Goal: Information Seeking & Learning: Learn about a topic

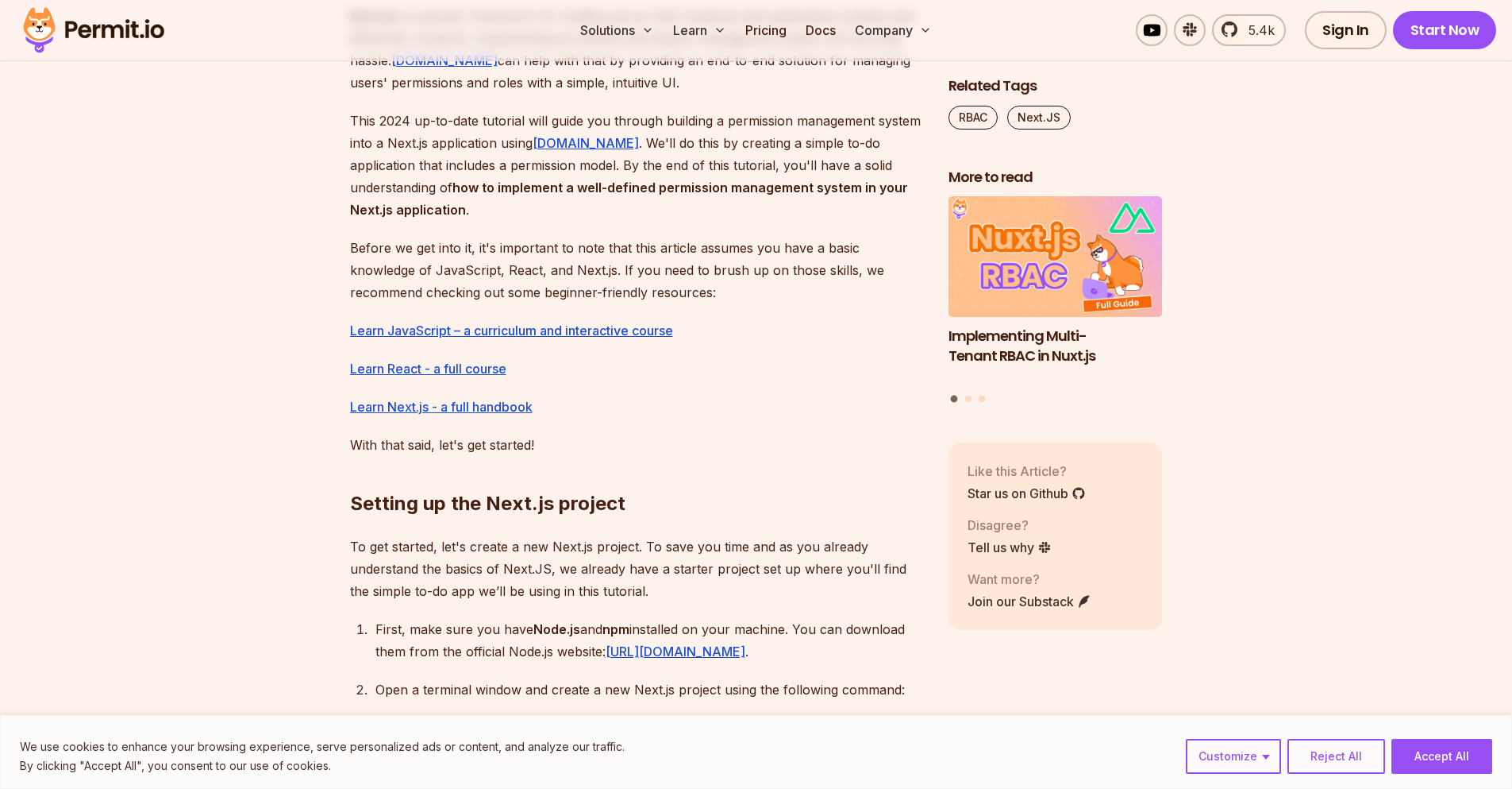
scroll to position [762, 0]
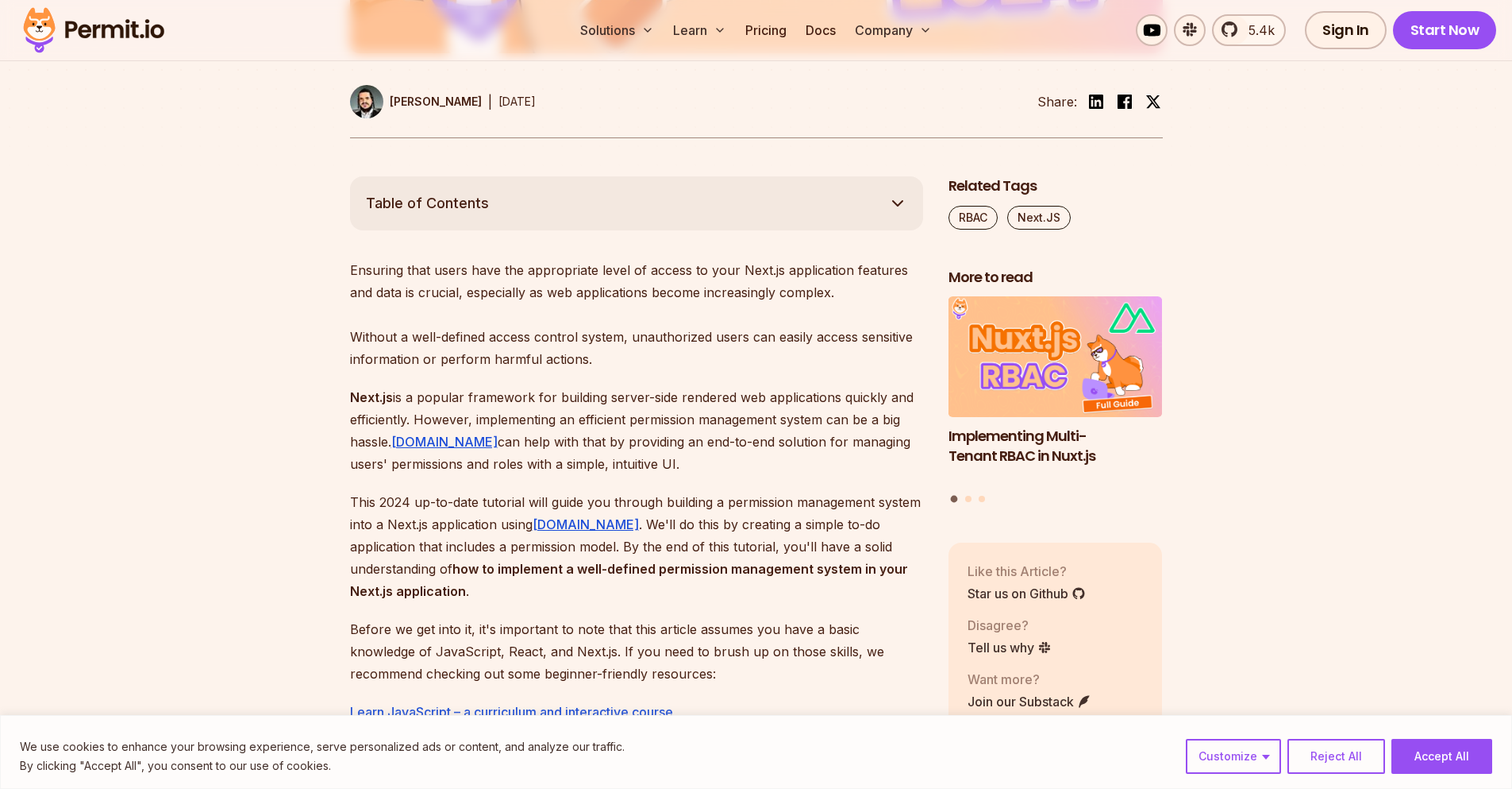
drag, startPoint x: 431, startPoint y: 445, endPoint x: 457, endPoint y: 455, distance: 27.9
click at [457, 455] on p "Next.js is a popular framework for building server-side rendered web applicatio…" at bounding box center [636, 430] width 573 height 89
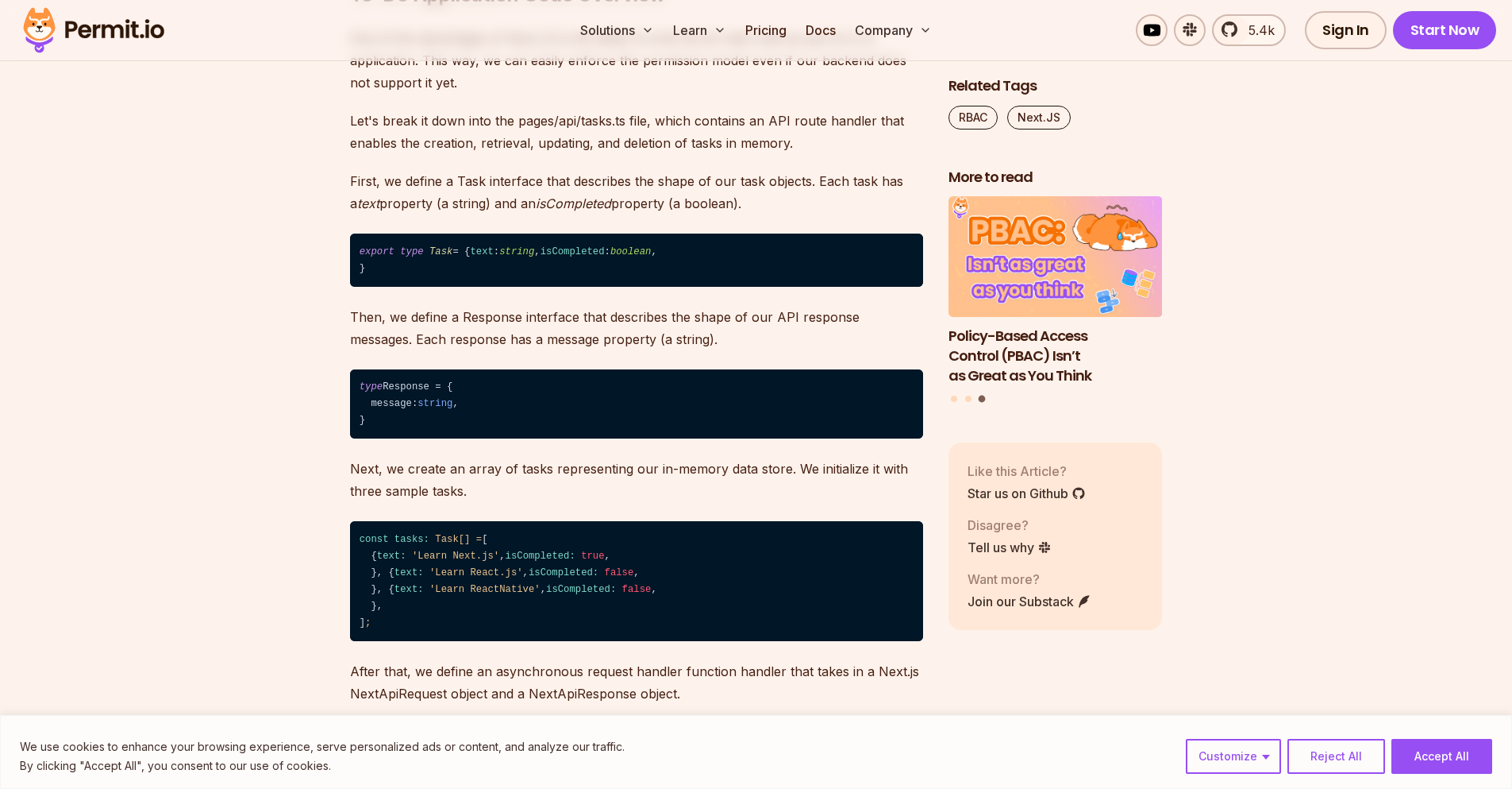
scroll to position [2193, 0]
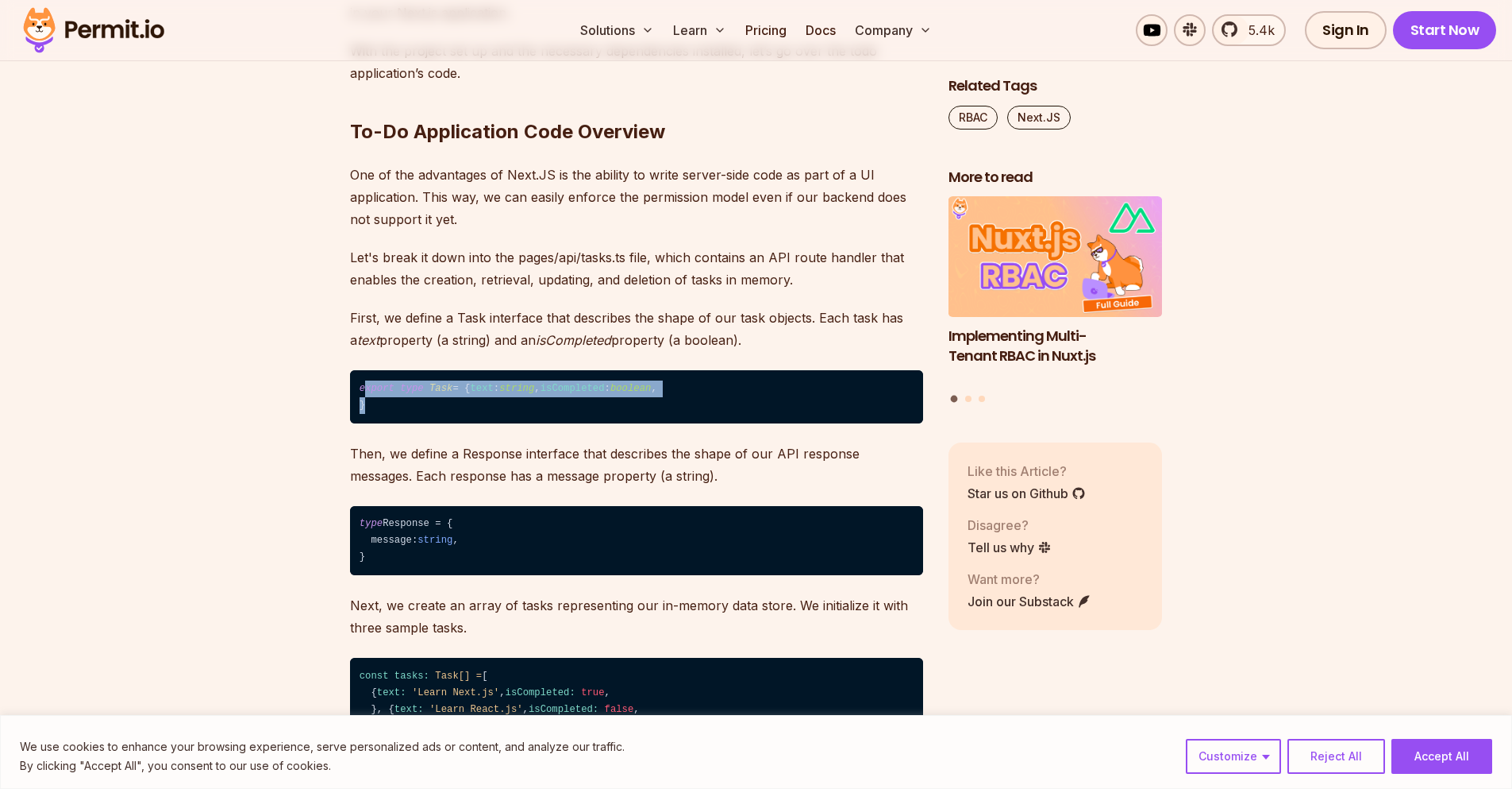
drag, startPoint x: 410, startPoint y: 447, endPoint x: 363, endPoint y: 405, distance: 63.0
click at [363, 405] on code "export type Task = { text : string , isCompleted : boolean , }" at bounding box center [636, 397] width 573 height 53
click at [414, 394] on span "type" at bounding box center [411, 389] width 23 height 11
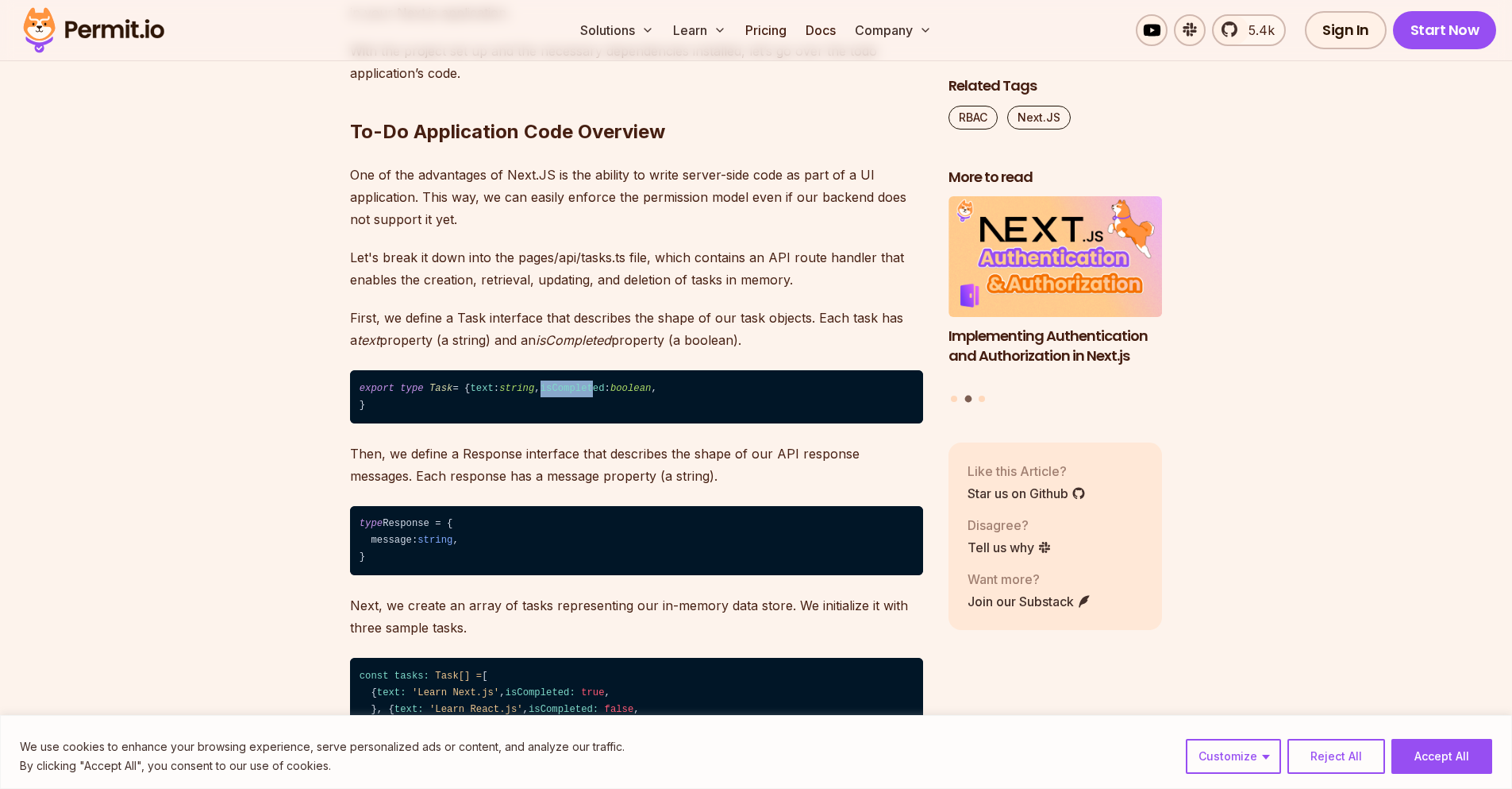
drag, startPoint x: 458, startPoint y: 413, endPoint x: 364, endPoint y: 427, distance: 95.0
click at [394, 423] on code "export type Task = { text : string , isCompleted : boolean , }" at bounding box center [636, 397] width 573 height 53
click at [491, 423] on code "export type Task = { text : string , isCompleted : boolean , }" at bounding box center [636, 397] width 573 height 53
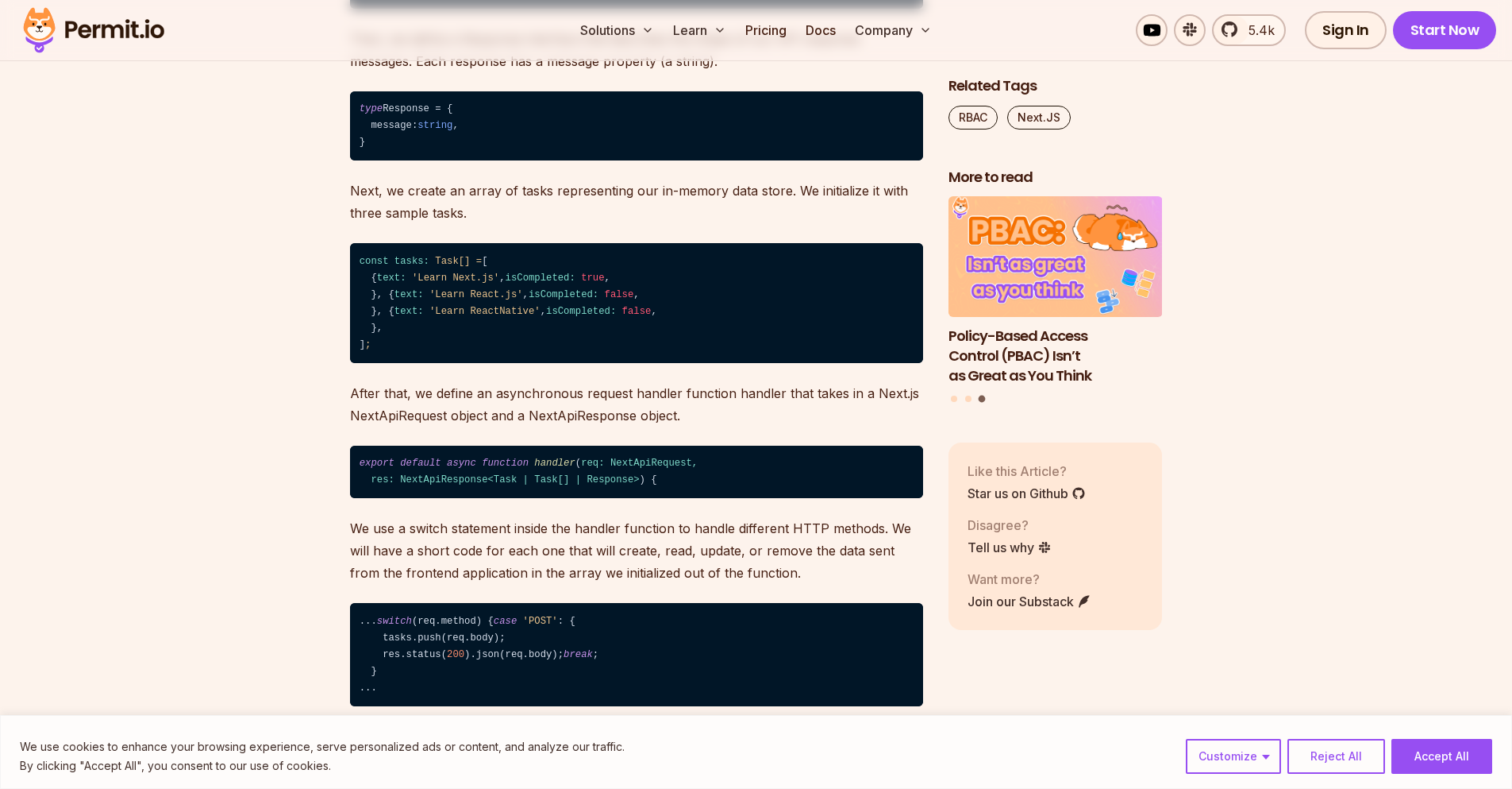
scroll to position [2860, 0]
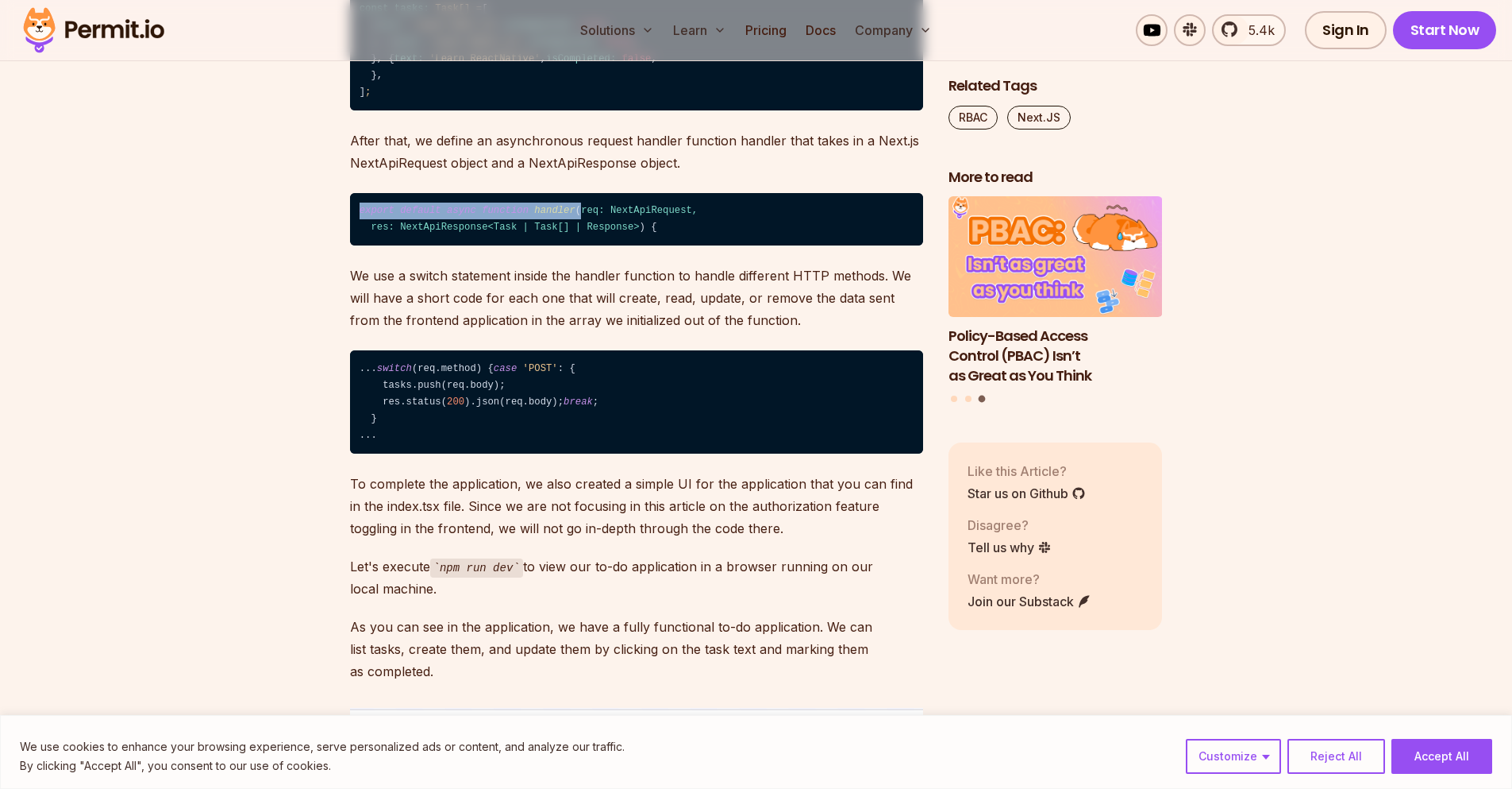
drag, startPoint x: 351, startPoint y: 357, endPoint x: 597, endPoint y: 349, distance: 246.1
click at [597, 247] on code "export default async function handler ( req: NextApiRequest, res: NextApiRespon…" at bounding box center [636, 220] width 573 height 53
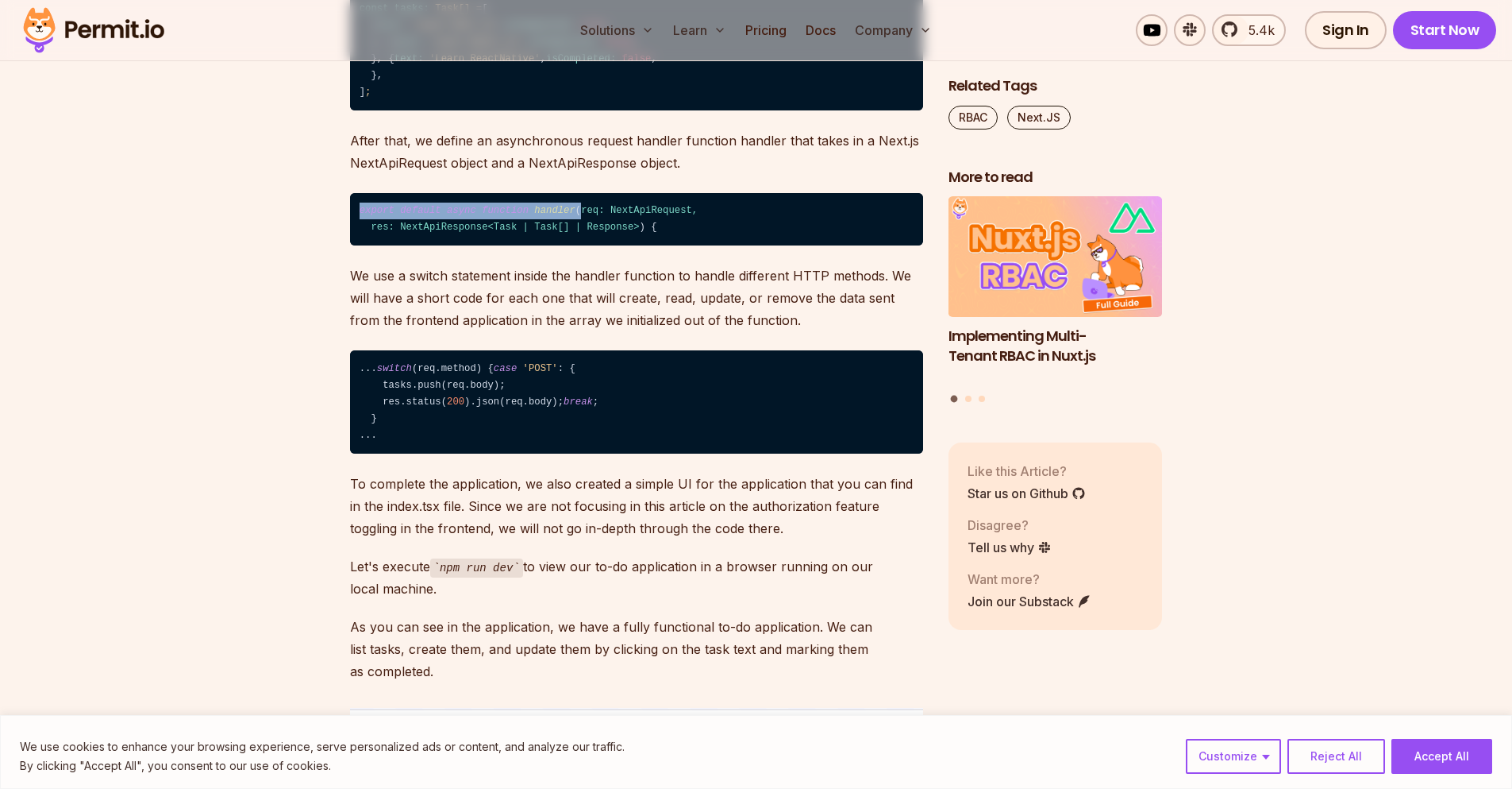
click at [597, 247] on code "export default async function handler ( req: NextApiRequest, res: NextApiRespon…" at bounding box center [636, 220] width 573 height 53
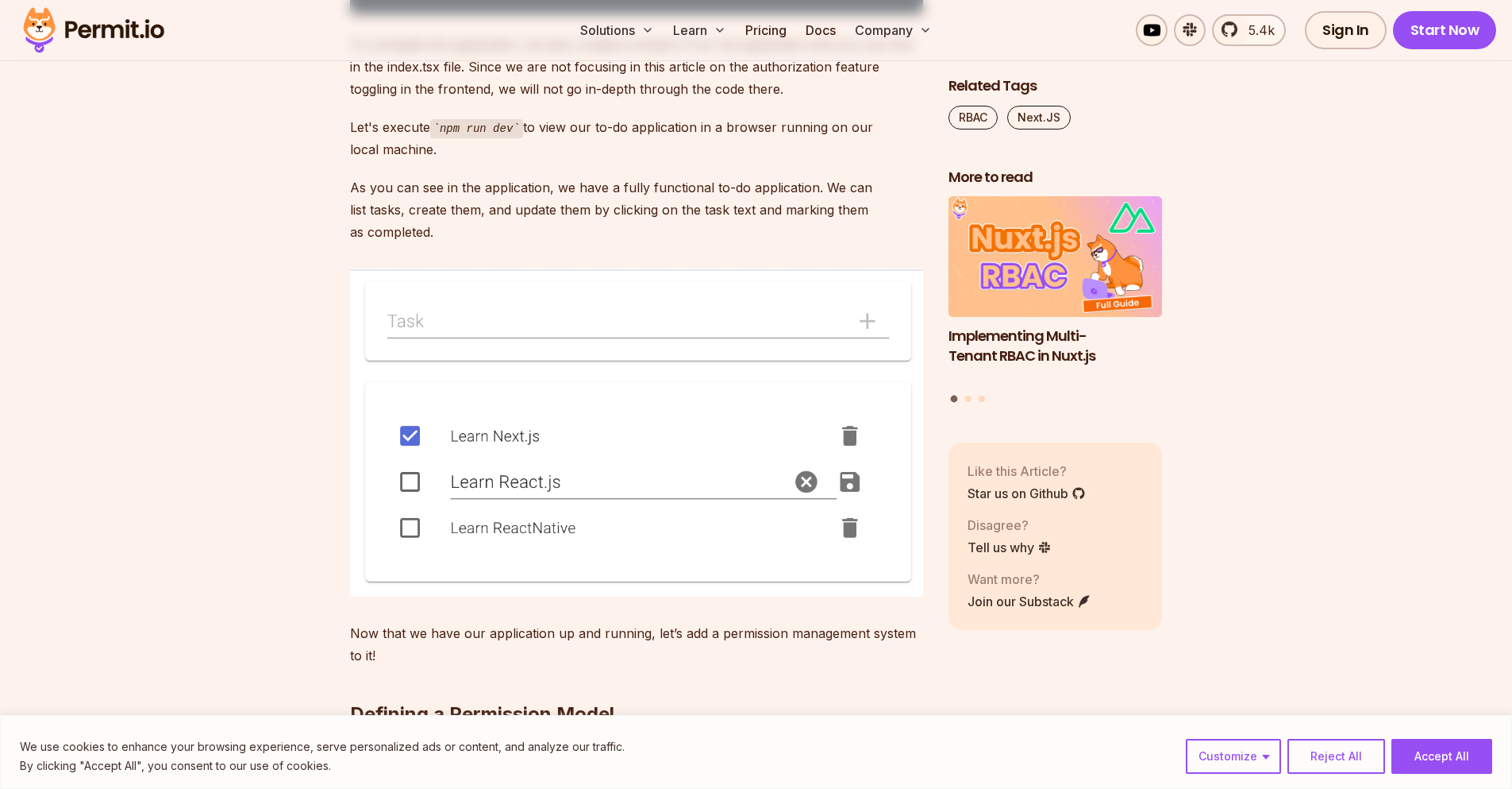
scroll to position [3527, 0]
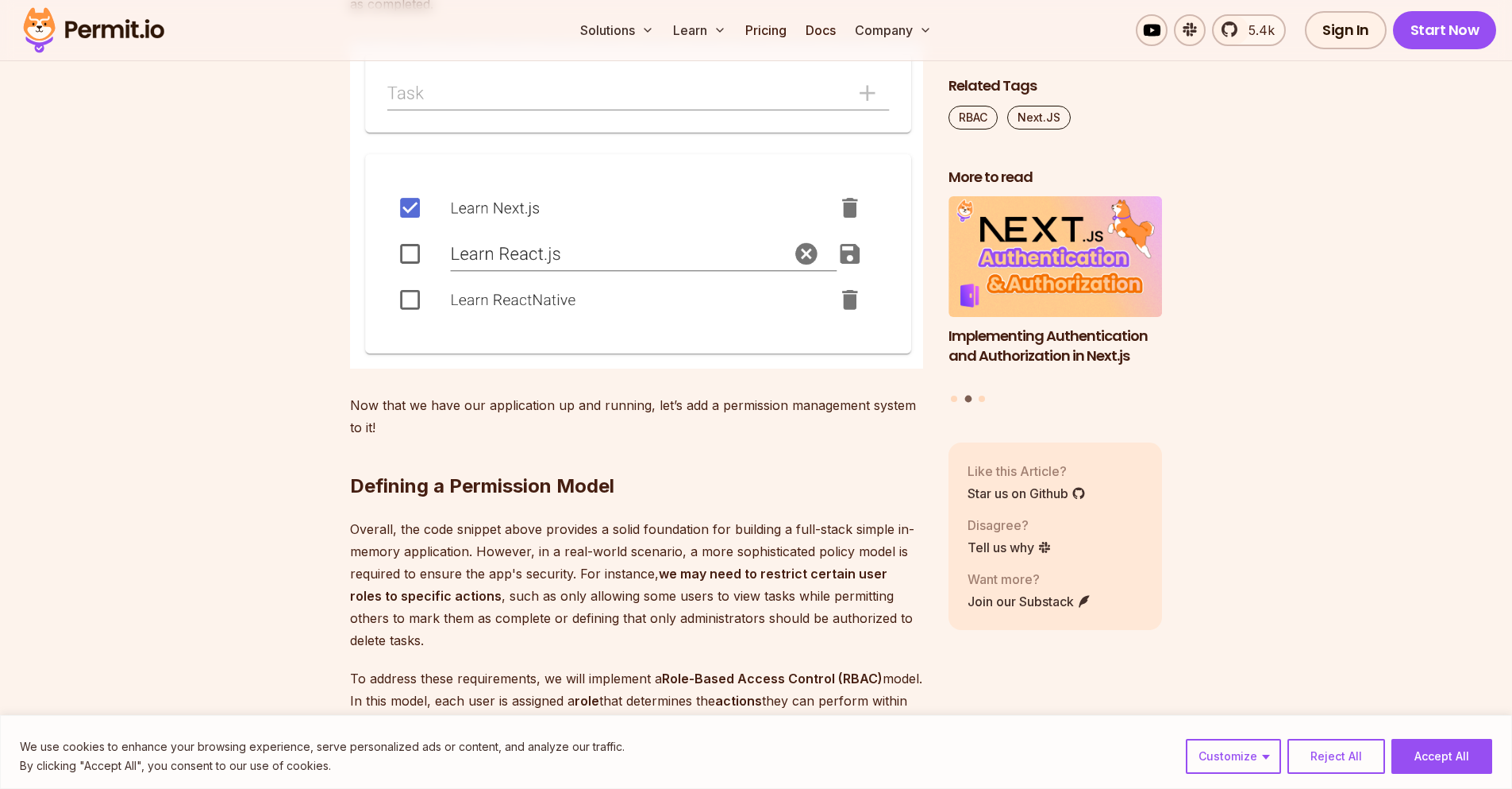
click at [846, 368] on img at bounding box center [636, 204] width 573 height 328
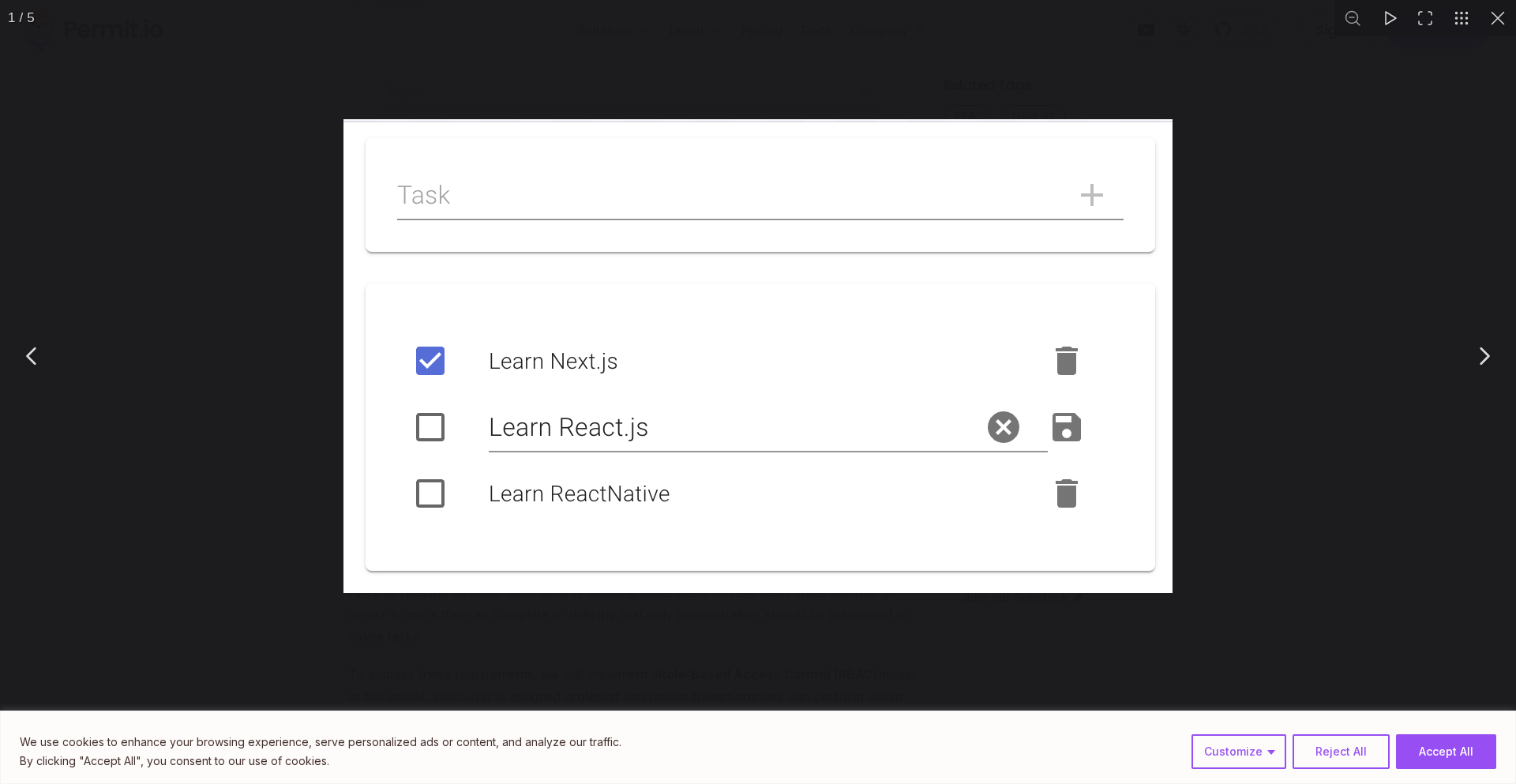
click at [834, 630] on div "You can close this modal content with the ESC key" at bounding box center [758, 355] width 1516 height 711
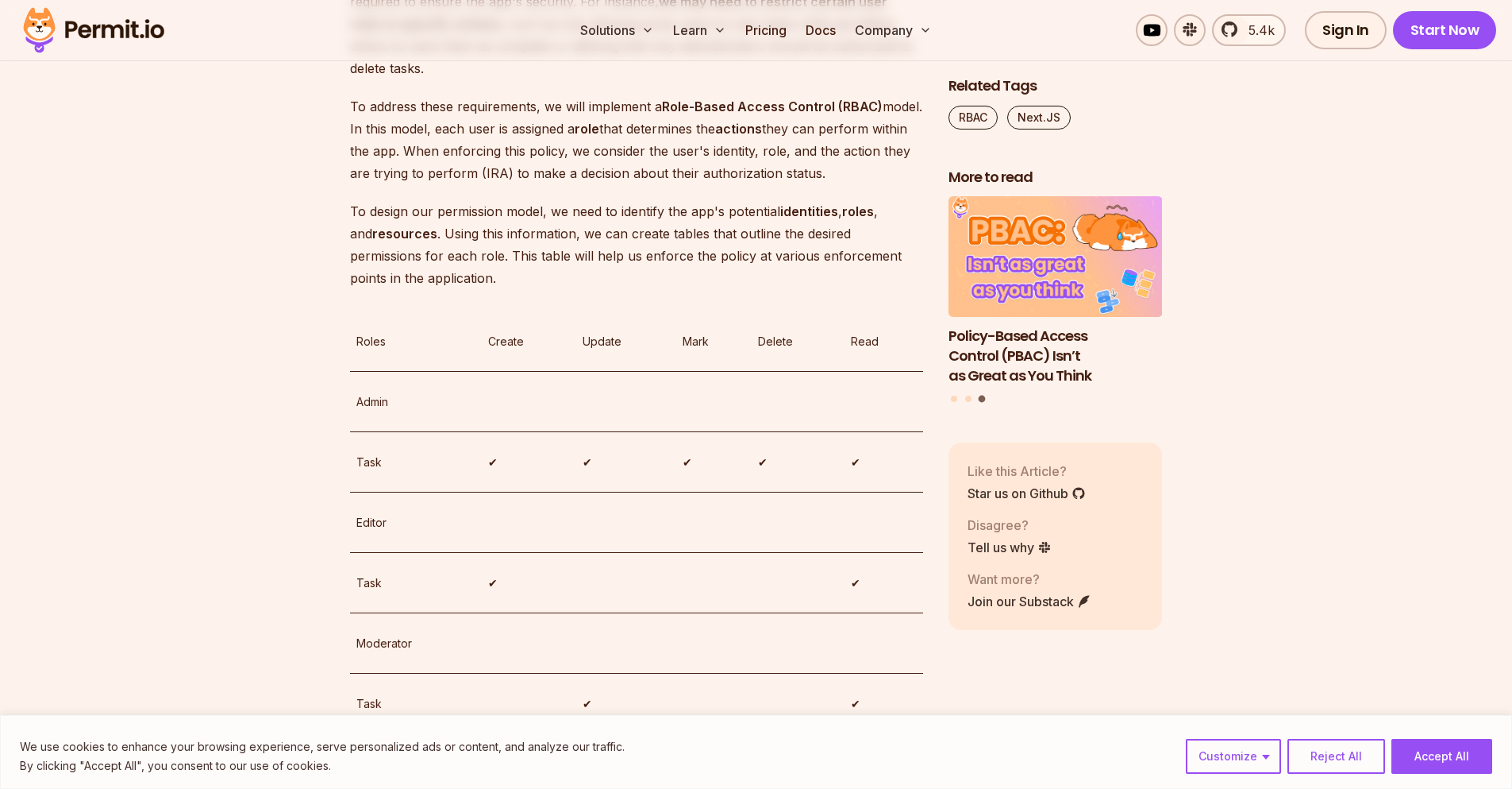
scroll to position [4290, 0]
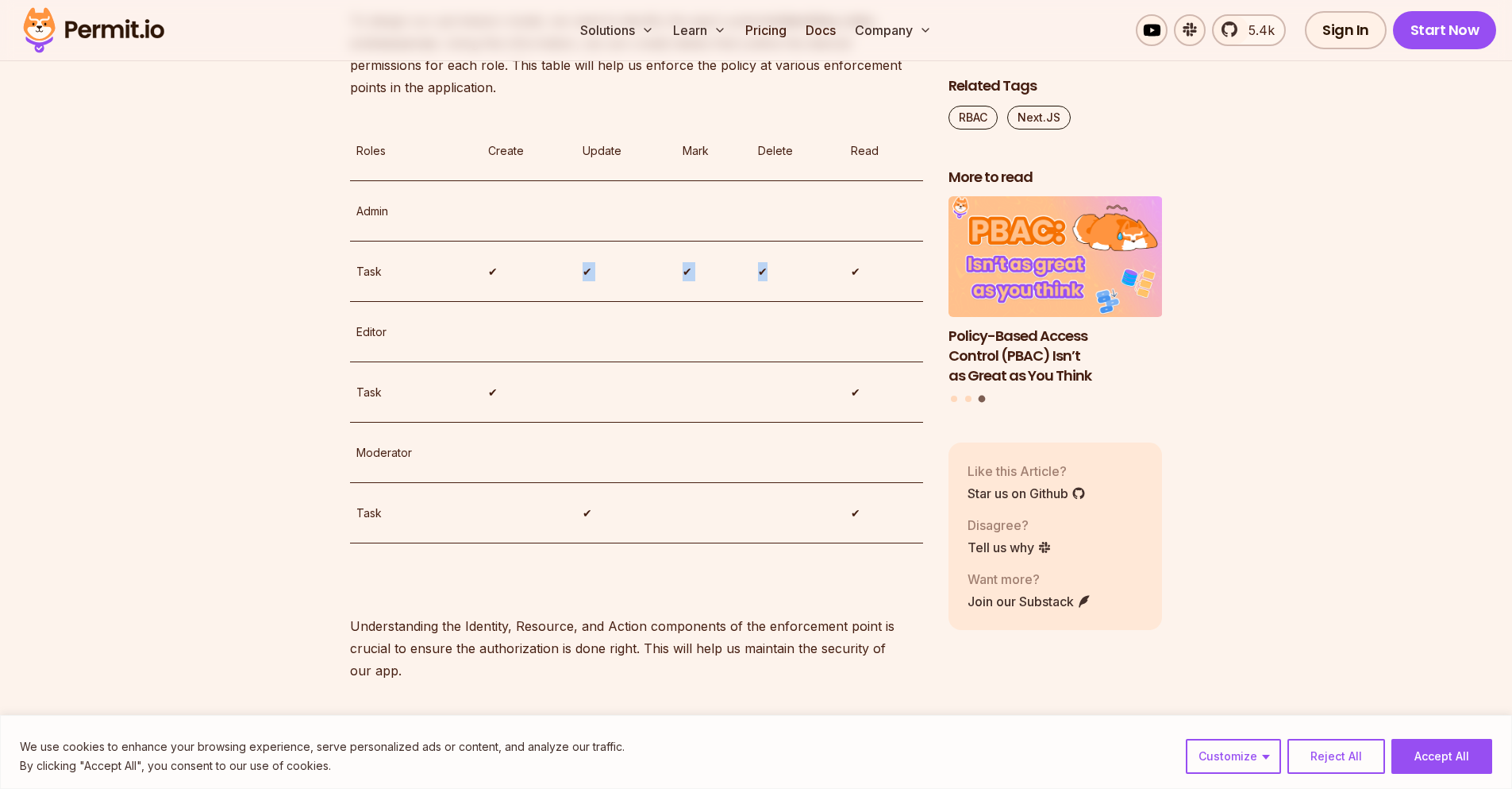
drag, startPoint x: 498, startPoint y: 504, endPoint x: 805, endPoint y: 512, distance: 307.1
click at [805, 301] on tr "Task ✔ ✔ ✔ ✔ ✔" at bounding box center [636, 272] width 573 height 60
click at [805, 301] on td "✔" at bounding box center [798, 272] width 92 height 60
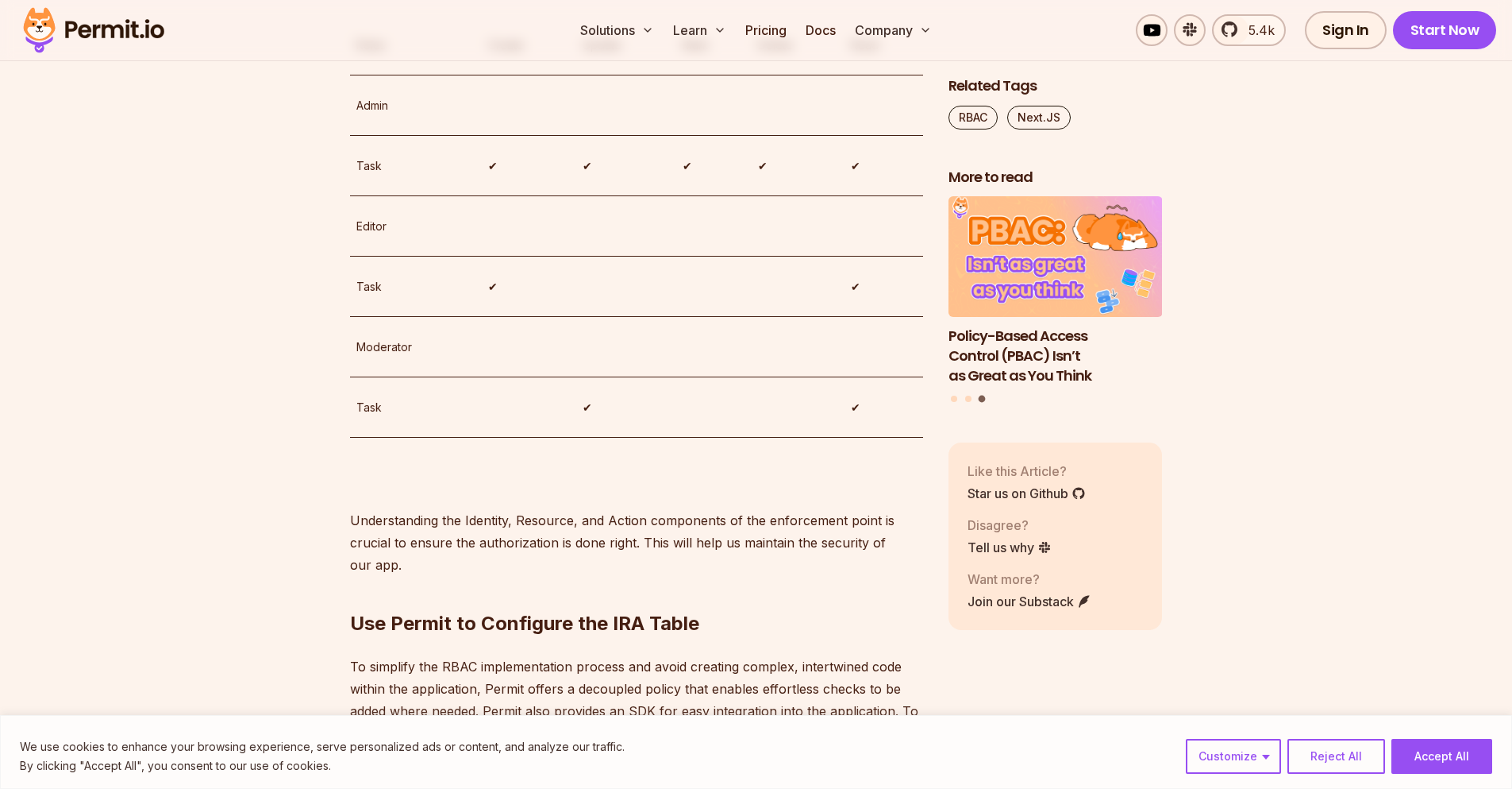
scroll to position [4480, 0]
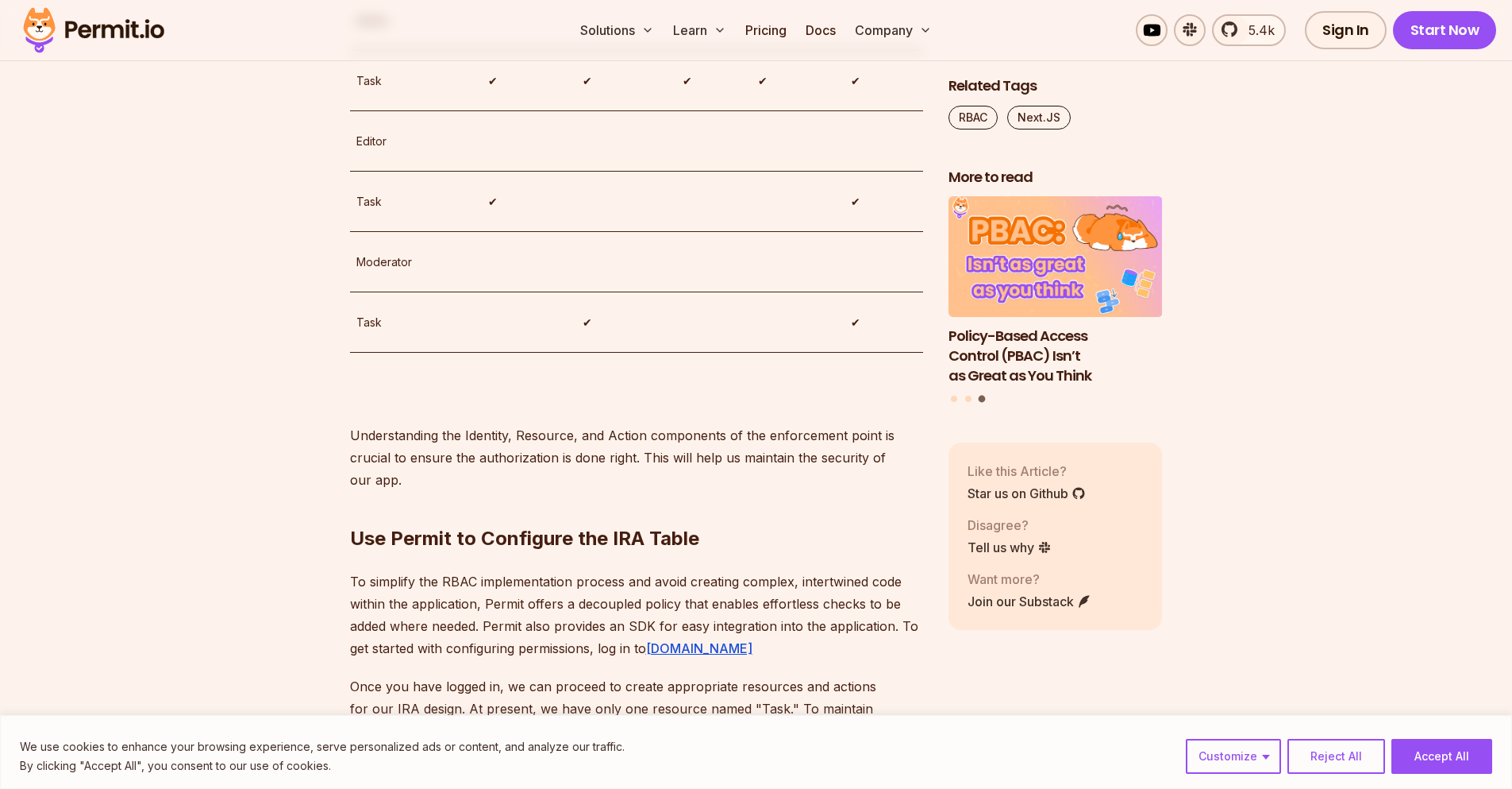
drag, startPoint x: 465, startPoint y: 182, endPoint x: 626, endPoint y: 202, distance: 162.2
drag, startPoint x: 388, startPoint y: 190, endPoint x: 315, endPoint y: 193, distance: 73.1
click at [297, 193] on section "Table of Contents Ensuring that users have the appropriate level of access to y…" at bounding box center [756, 717] width 1512 height 8517
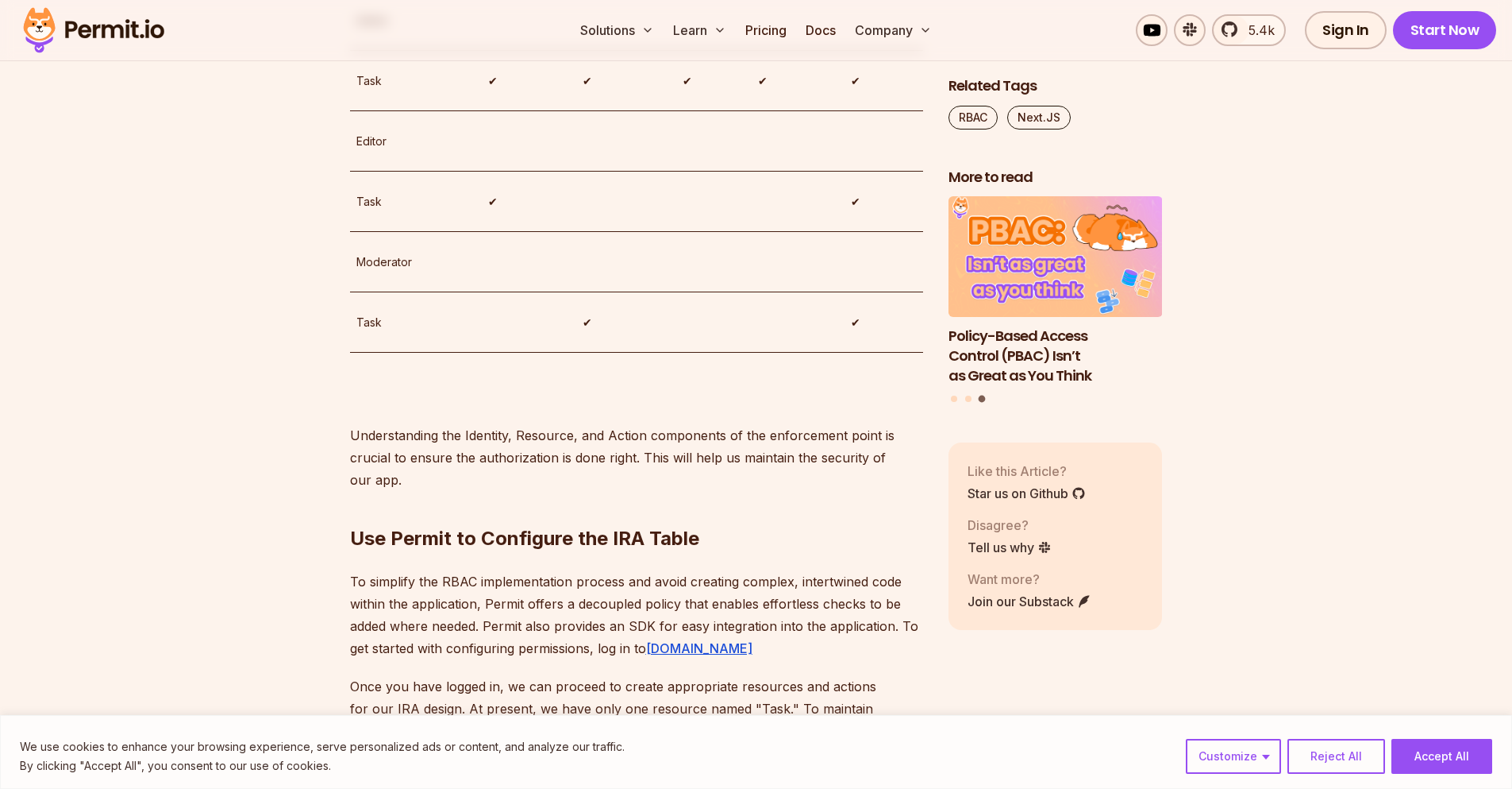
click at [375, 232] on td "Task" at bounding box center [416, 202] width 133 height 60
drag, startPoint x: 379, startPoint y: 435, endPoint x: 343, endPoint y: 439, distance: 36.2
click at [332, 439] on section "Table of Contents Ensuring that users have the appropriate level of access to y…" at bounding box center [756, 717] width 1512 height 8517
click at [394, 212] on p "Task" at bounding box center [416, 202] width 120 height 19
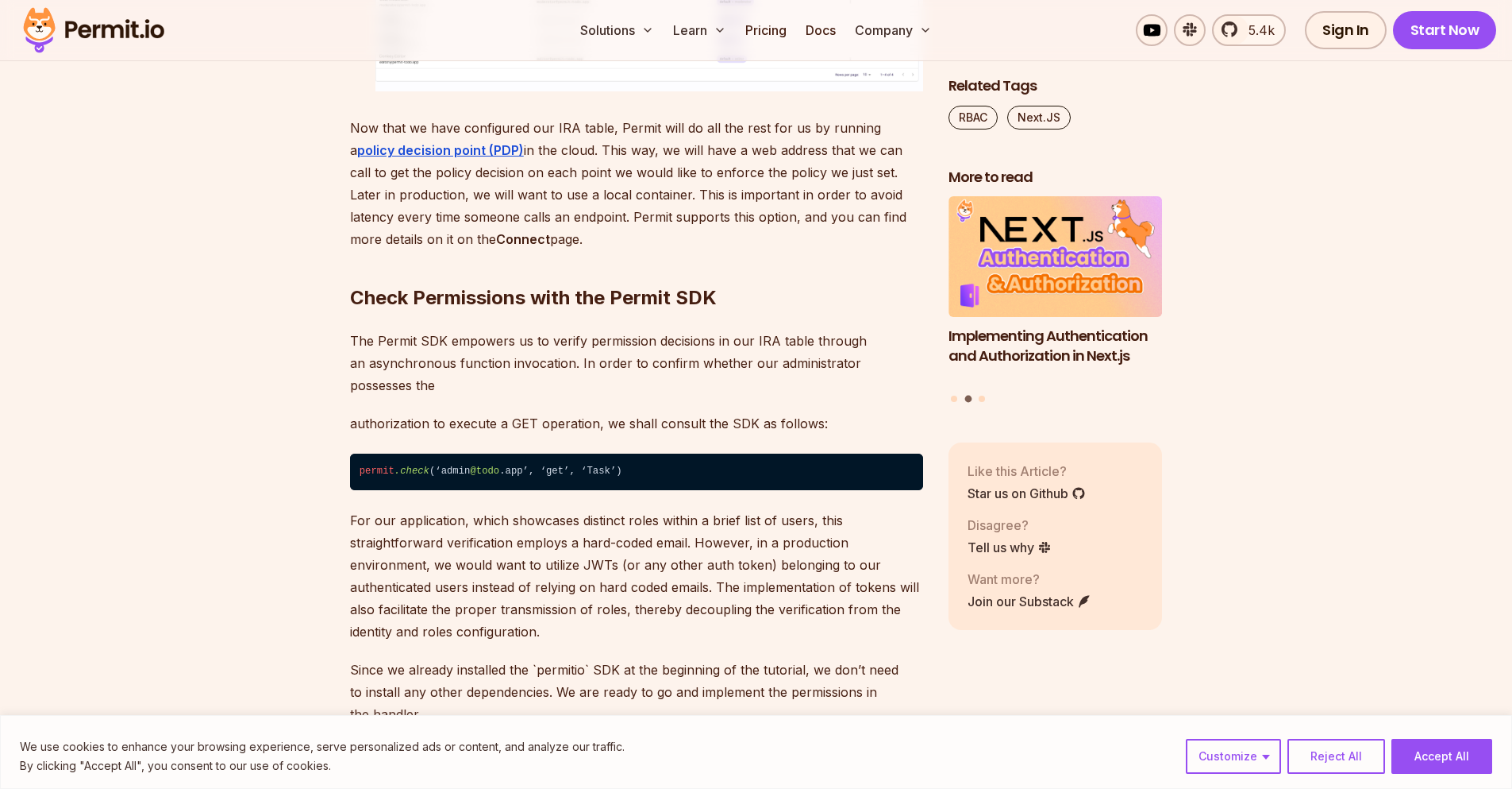
scroll to position [6292, 0]
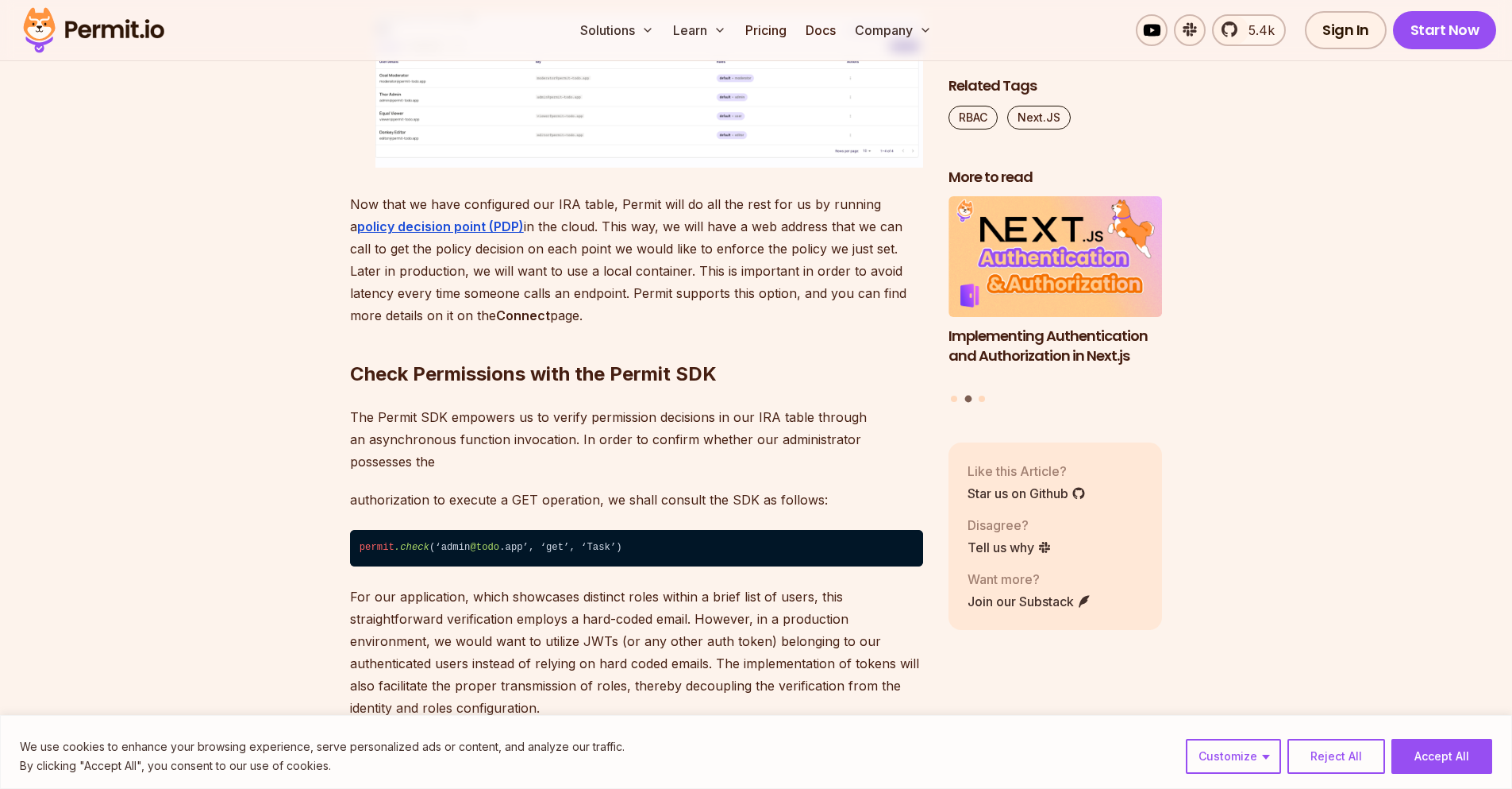
click at [552, 168] on img at bounding box center [649, 91] width 548 height 154
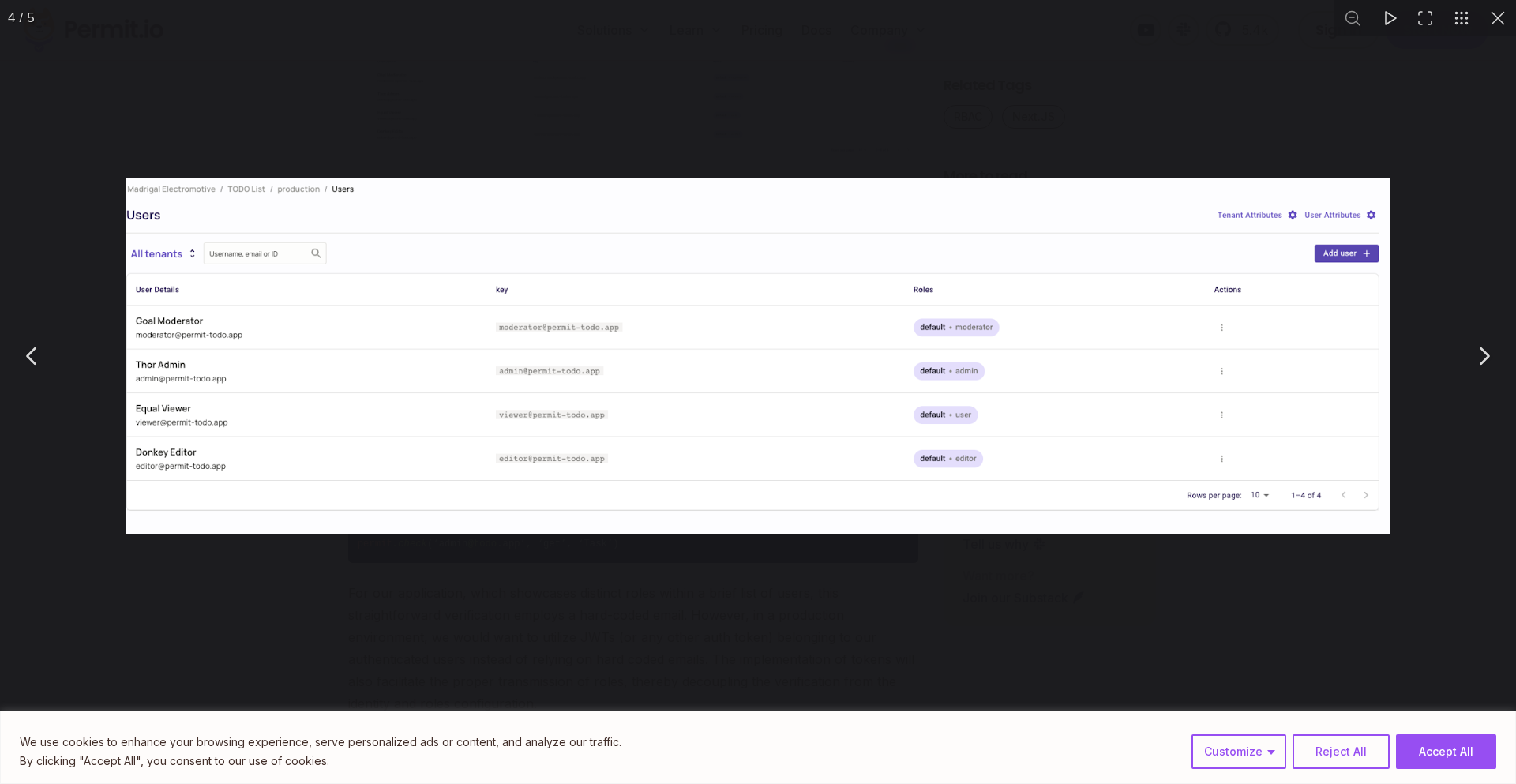
click at [581, 548] on div "You can close this modal content with the ESC key" at bounding box center [758, 355] width 1516 height 711
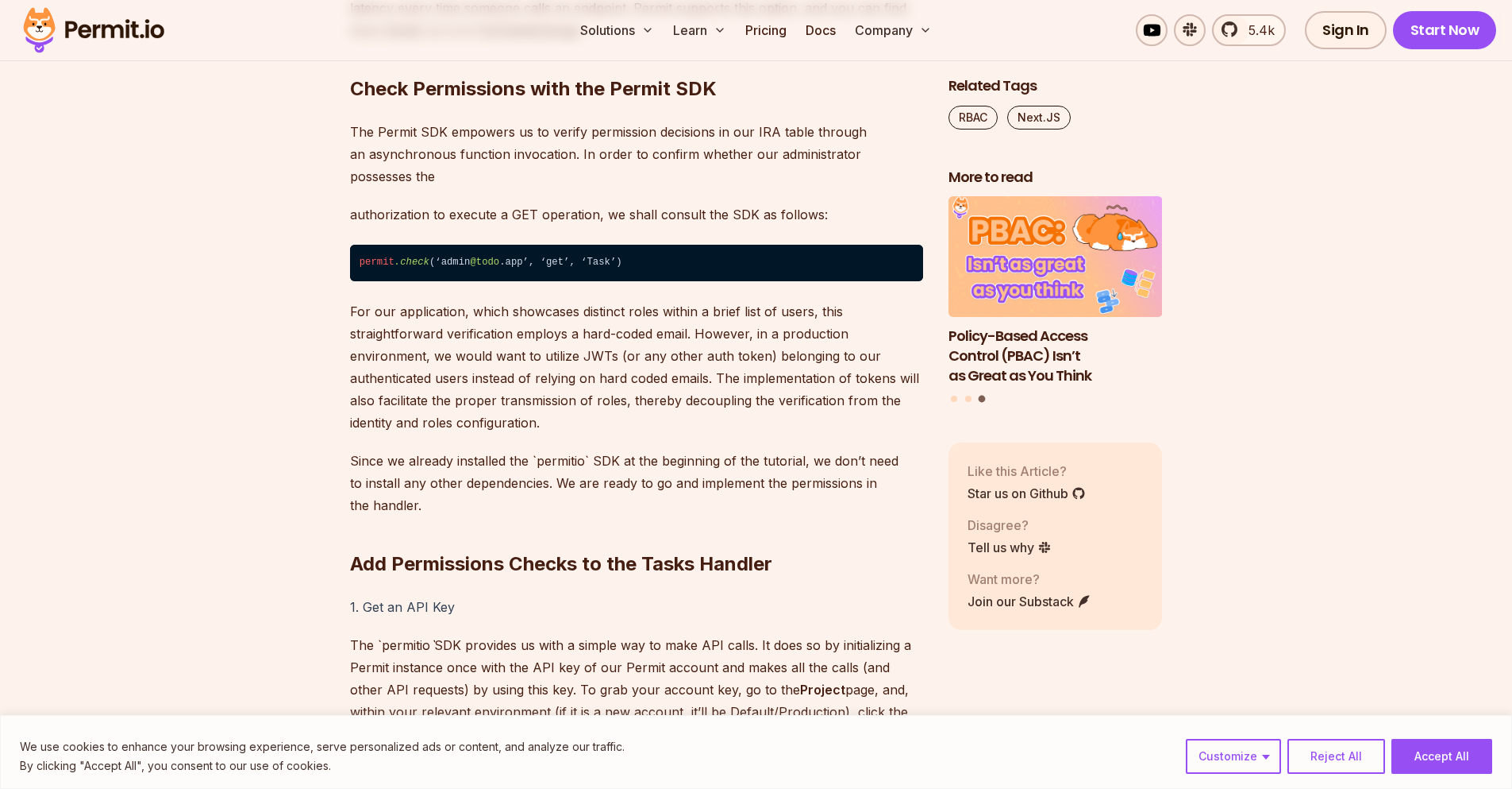
scroll to position [6578, 0]
drag, startPoint x: 636, startPoint y: 473, endPoint x: 367, endPoint y: 458, distance: 269.4
click at [367, 280] on code "permit .check (‘admin @todo .app’, ‘get’, ‘Task’)" at bounding box center [636, 262] width 573 height 37
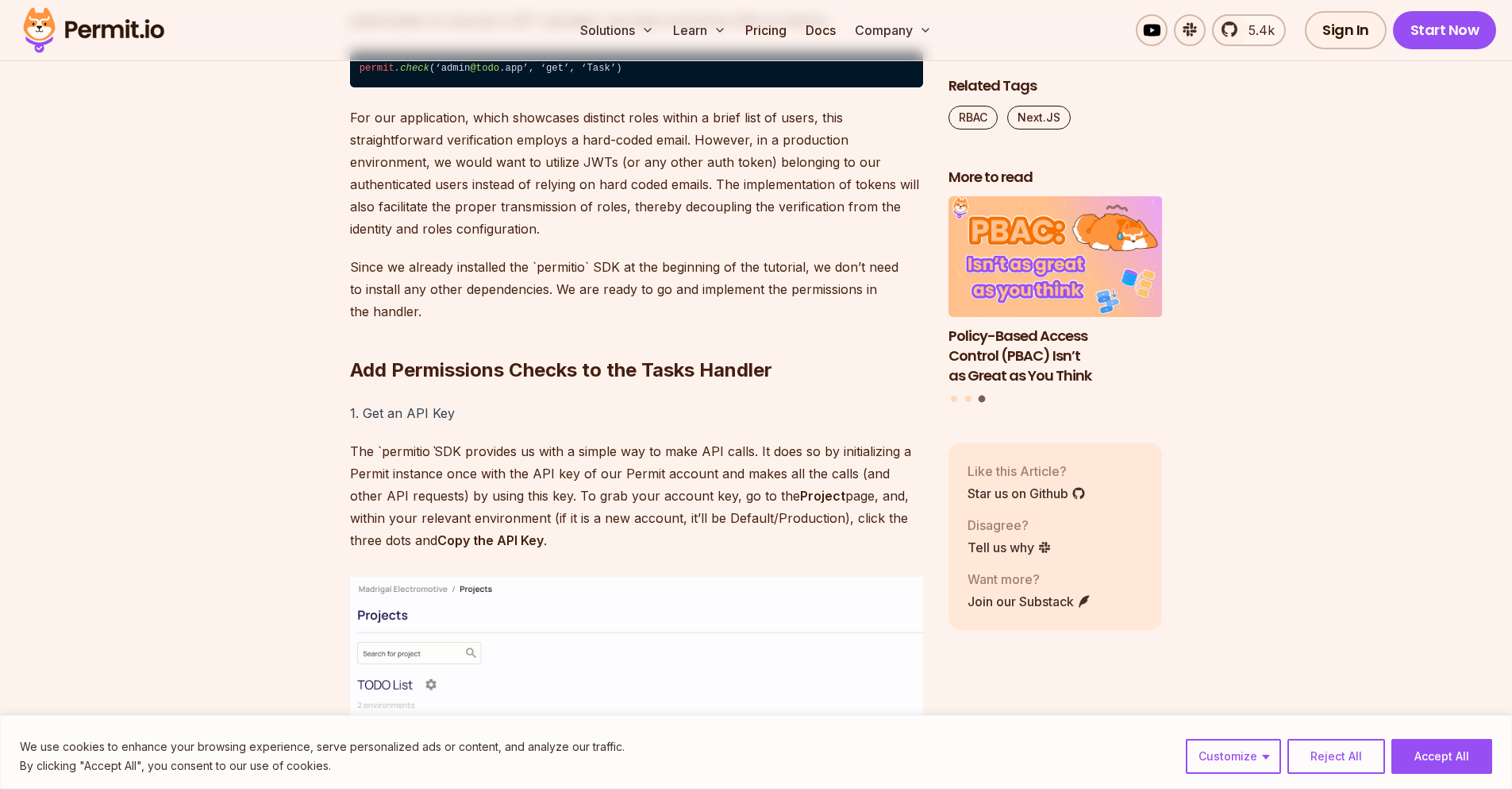
scroll to position [6673, 0]
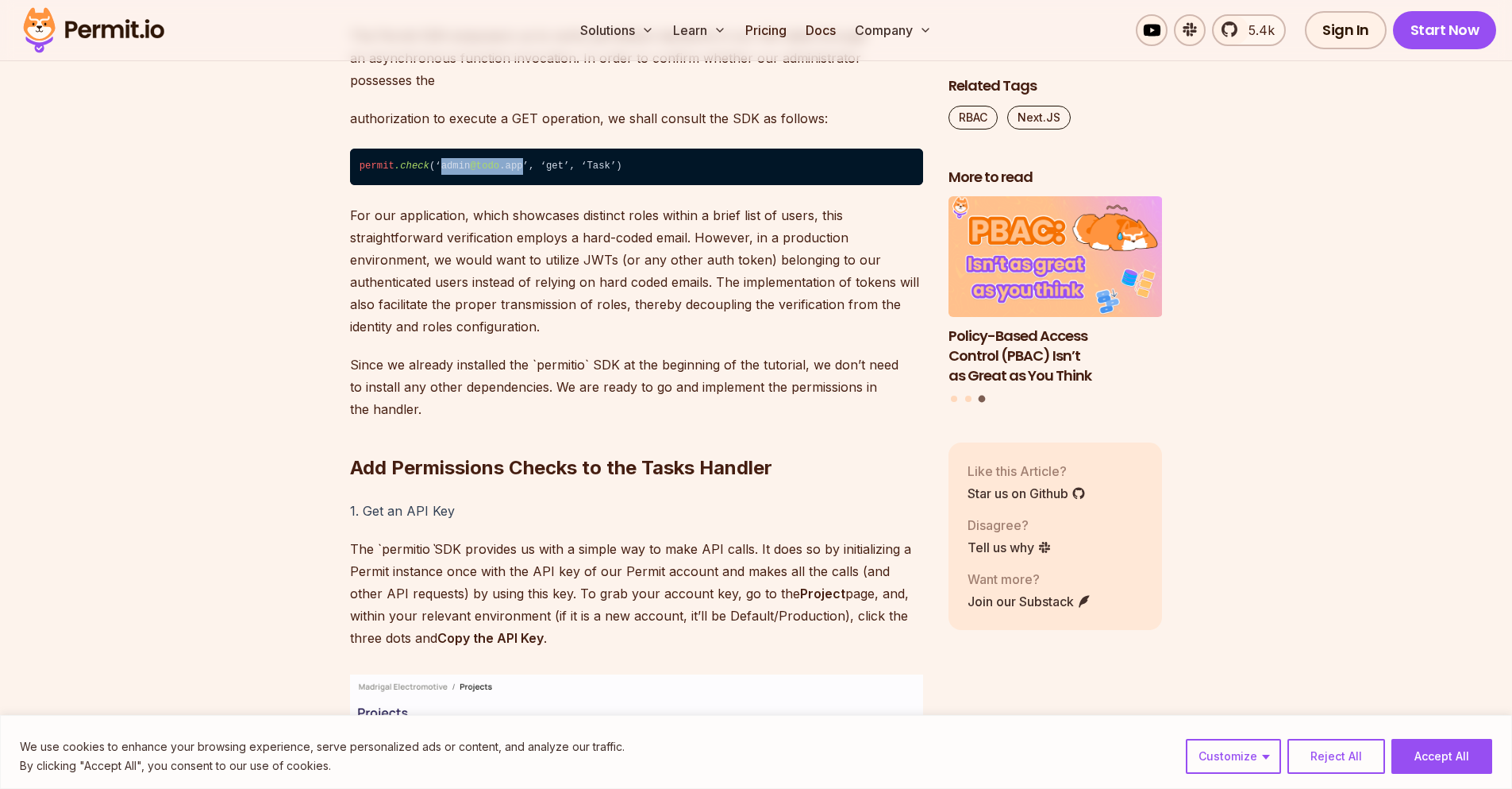
drag, startPoint x: 439, startPoint y: 369, endPoint x: 521, endPoint y: 376, distance: 82.3
click at [521, 185] on code "permit .check (‘admin @todo .app’, ‘get’, ‘Task’)" at bounding box center [636, 167] width 573 height 37
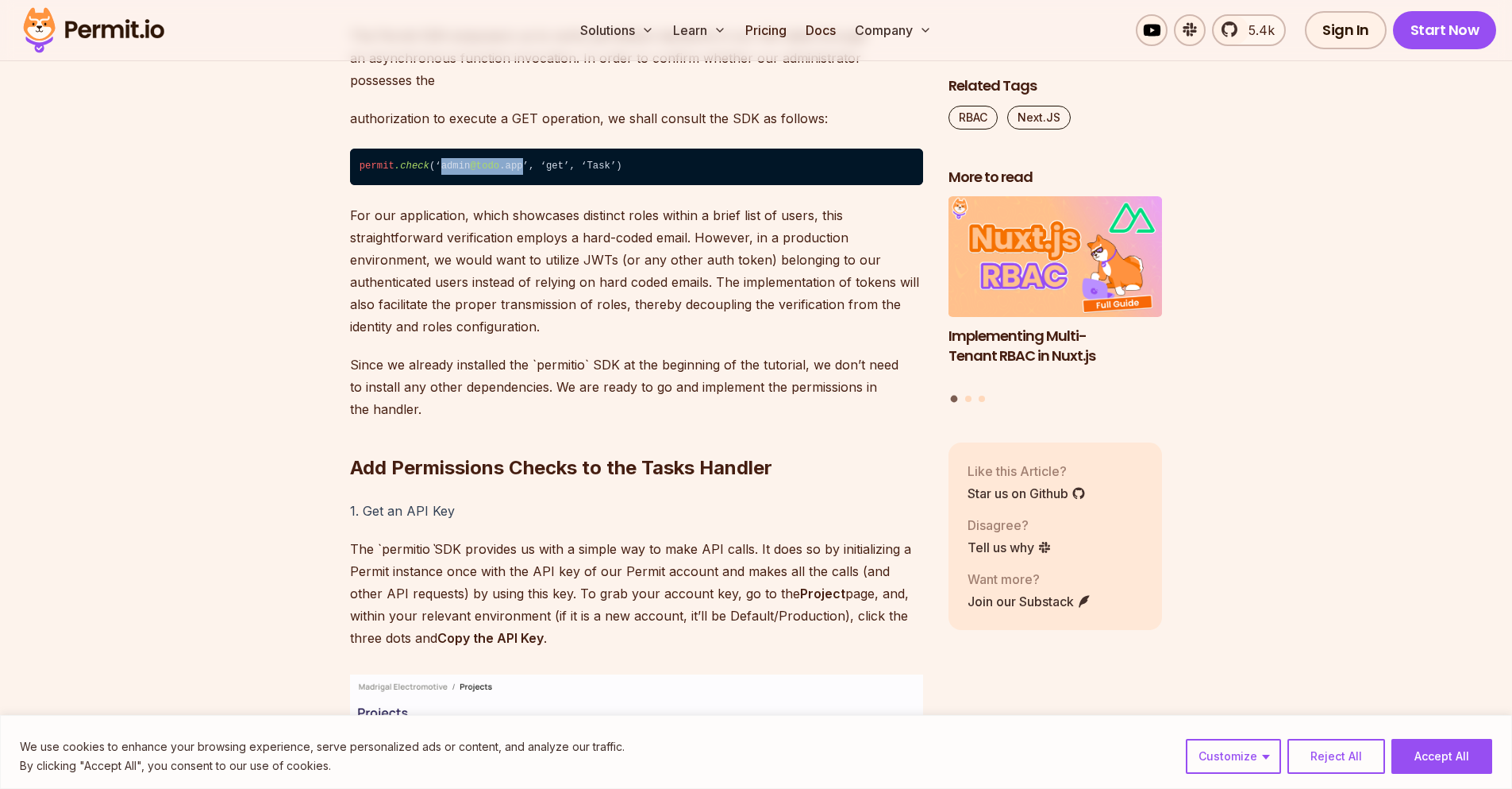
click at [521, 185] on code "permit .check (‘admin @todo .app’, ‘get’, ‘Task’)" at bounding box center [636, 167] width 573 height 37
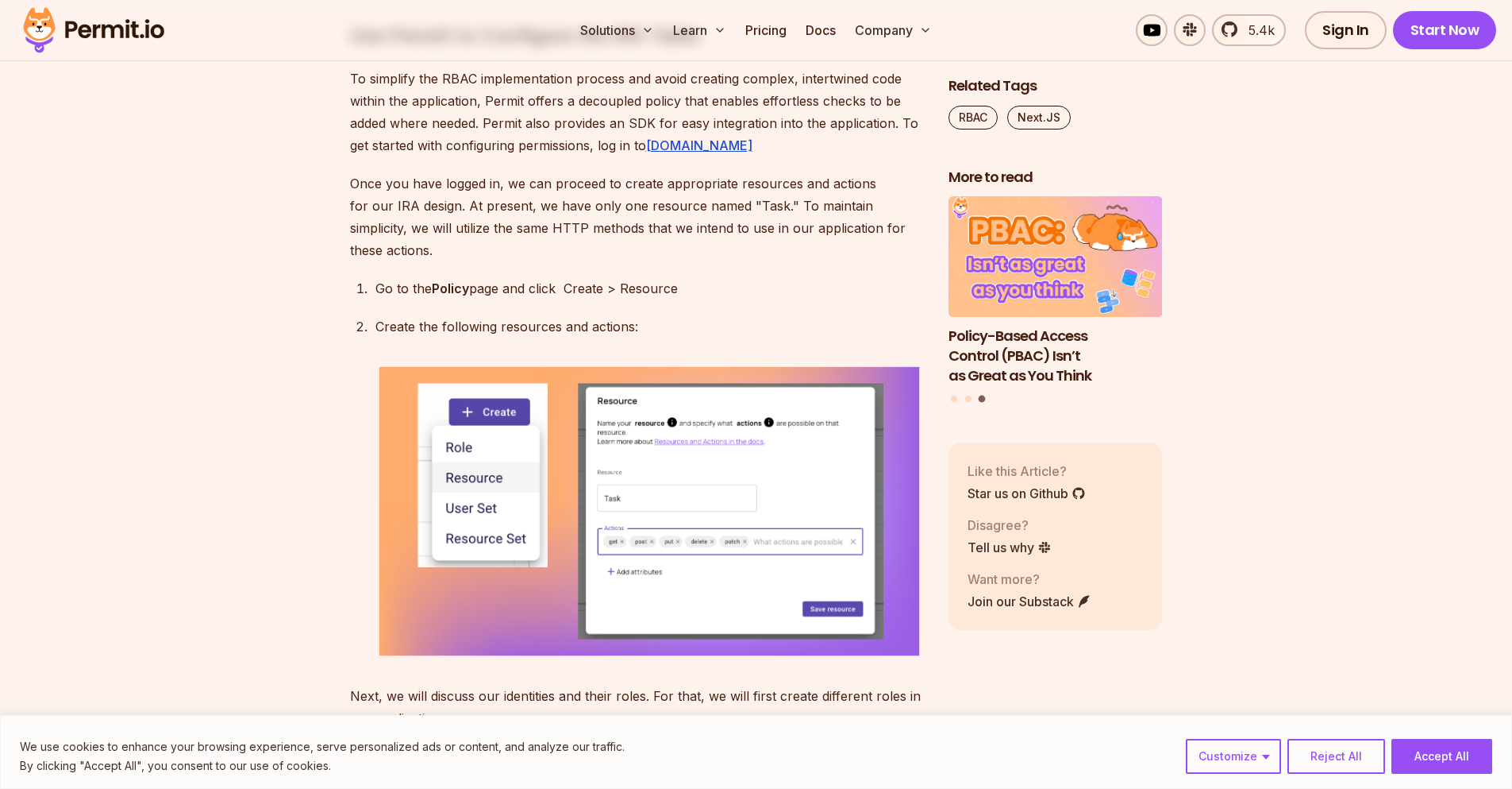
scroll to position [4862, 0]
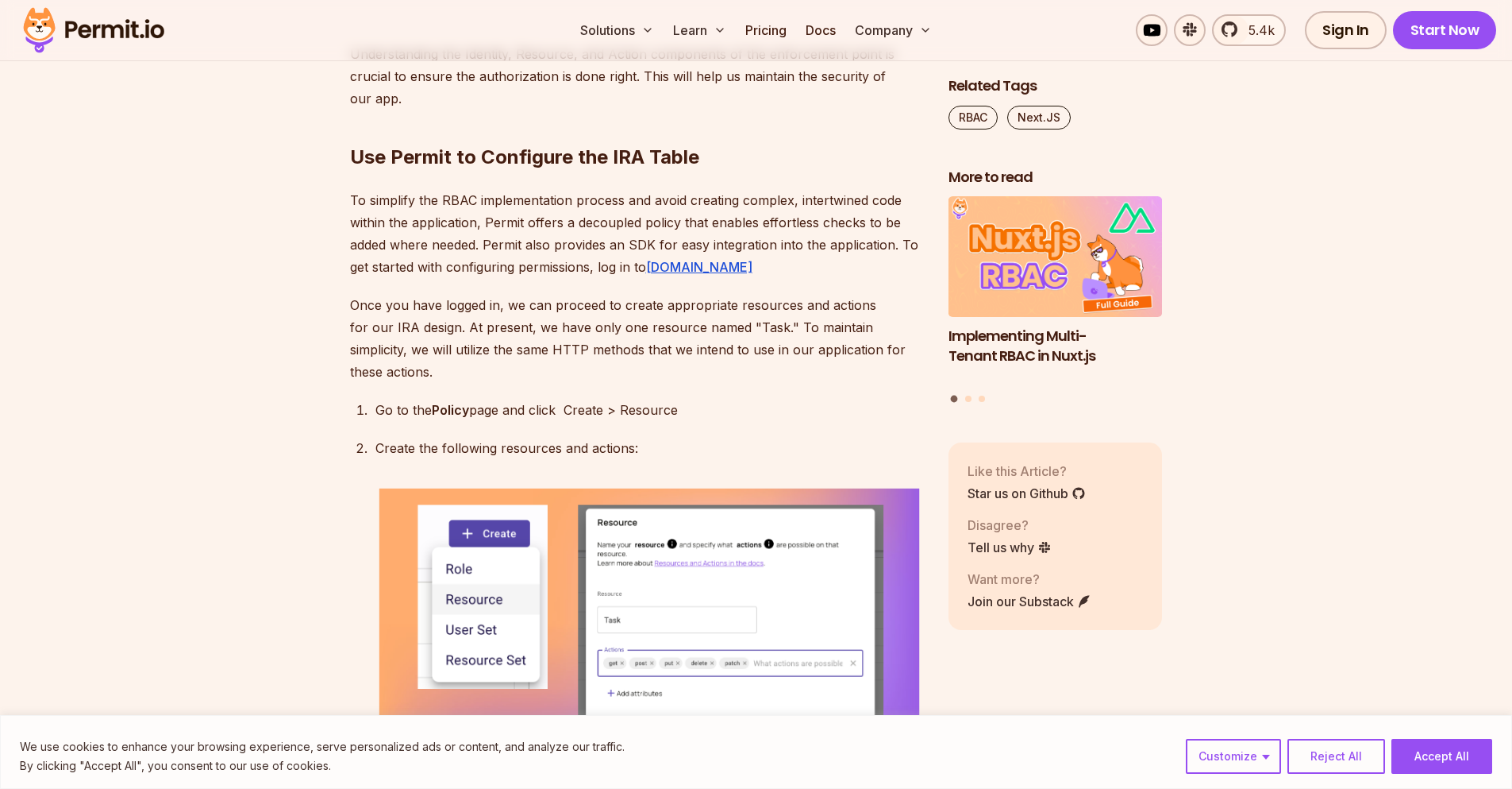
click at [444, 306] on div "Ensuring that users have the appropriate level of access to your Next.js applic…" at bounding box center [636, 213] width 573 height 8107
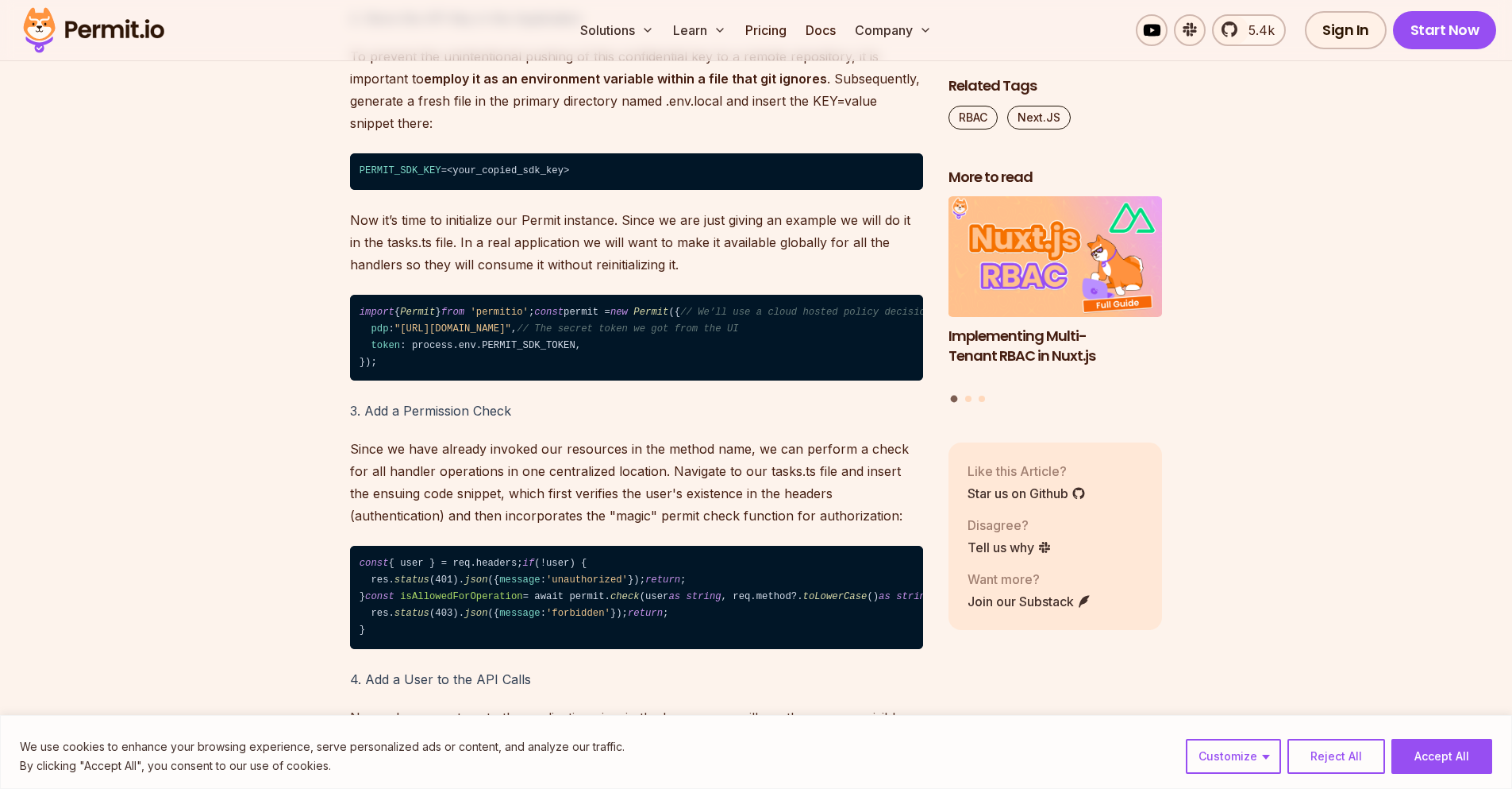
scroll to position [7722, 0]
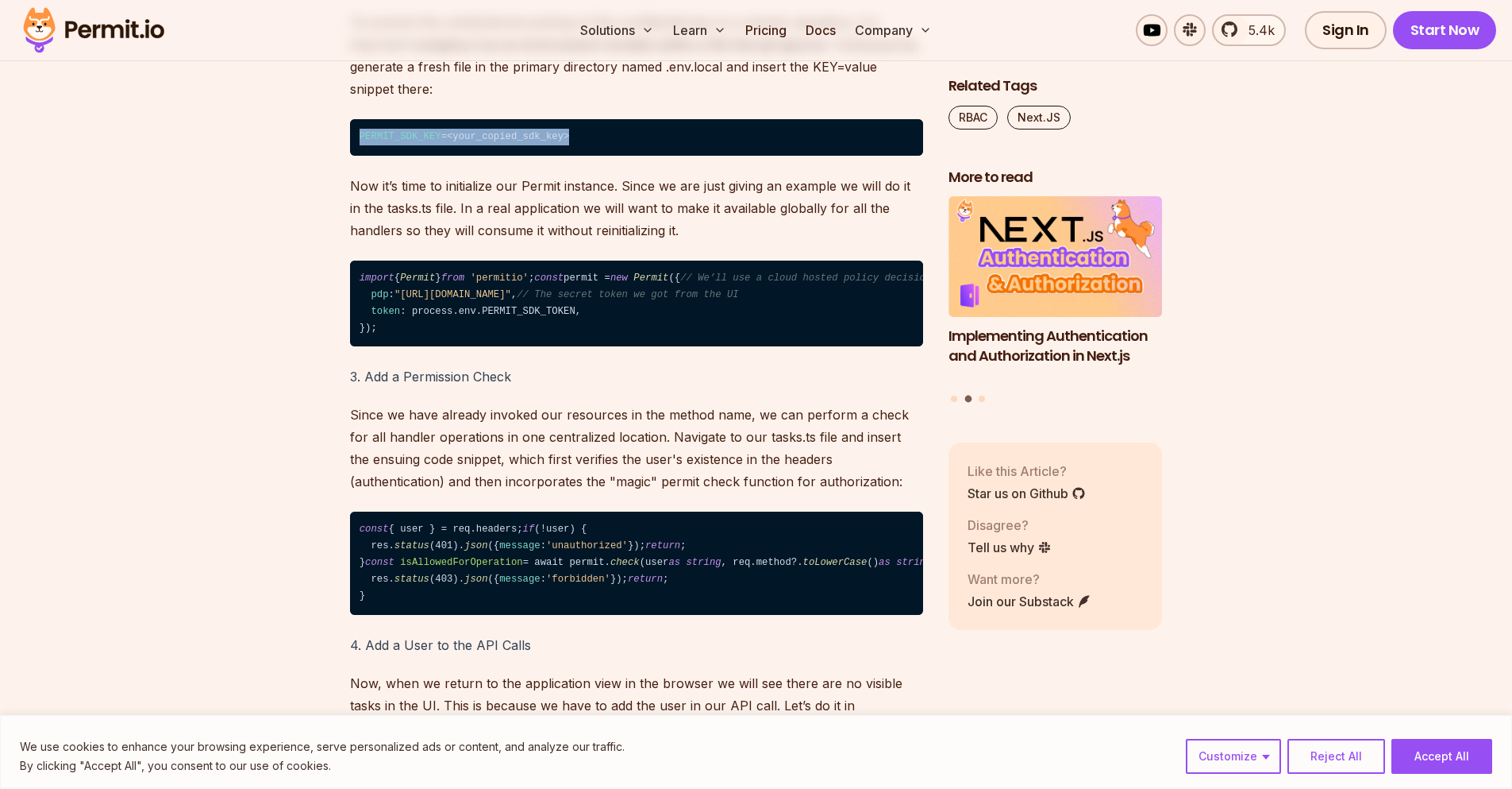
drag, startPoint x: 351, startPoint y: 334, endPoint x: 577, endPoint y: 347, distance: 226.4
click at [577, 156] on code "PERMIT_SDK_KEY =<your_copied_sdk_key>" at bounding box center [636, 137] width 573 height 37
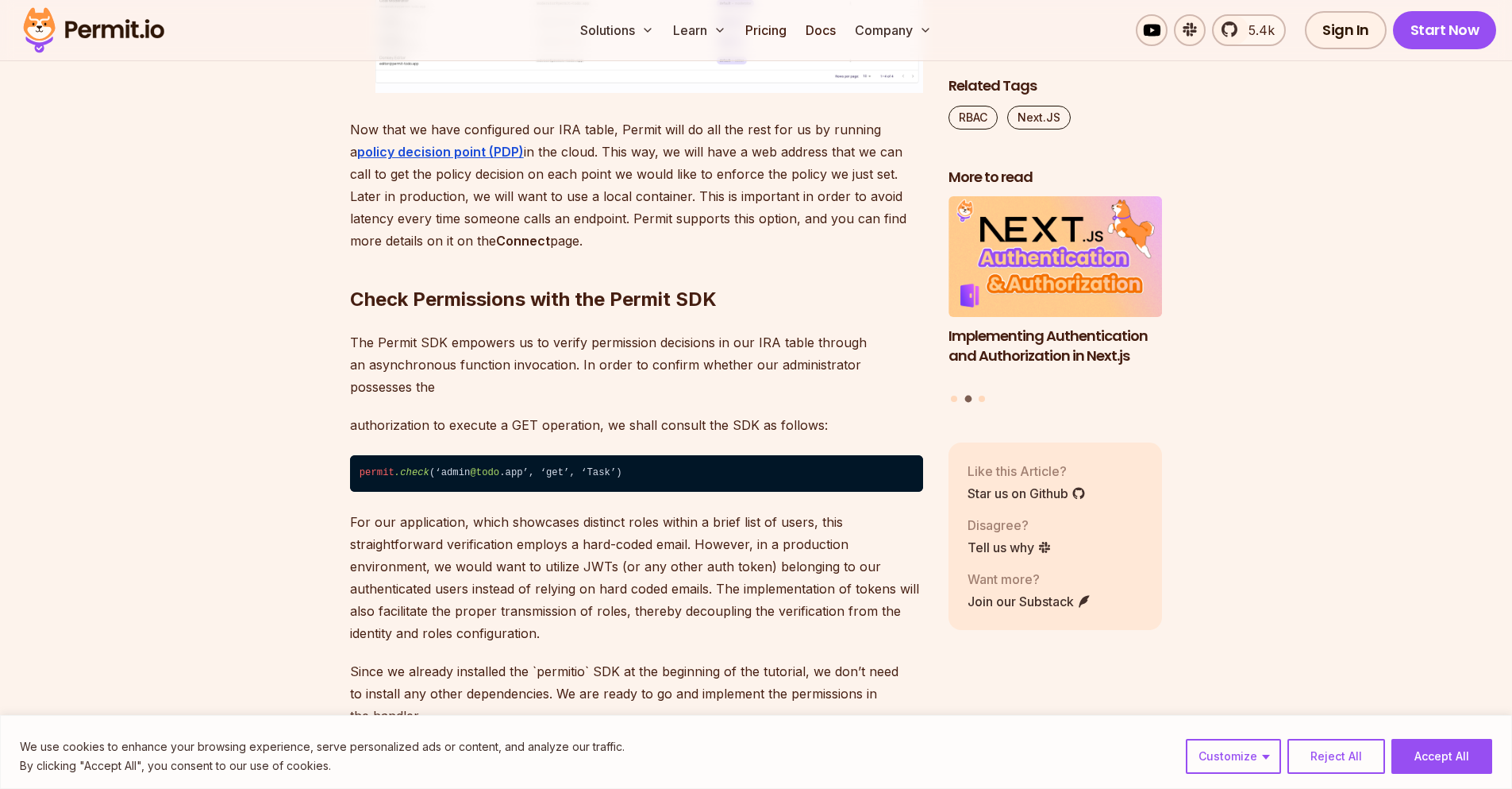
scroll to position [6292, 0]
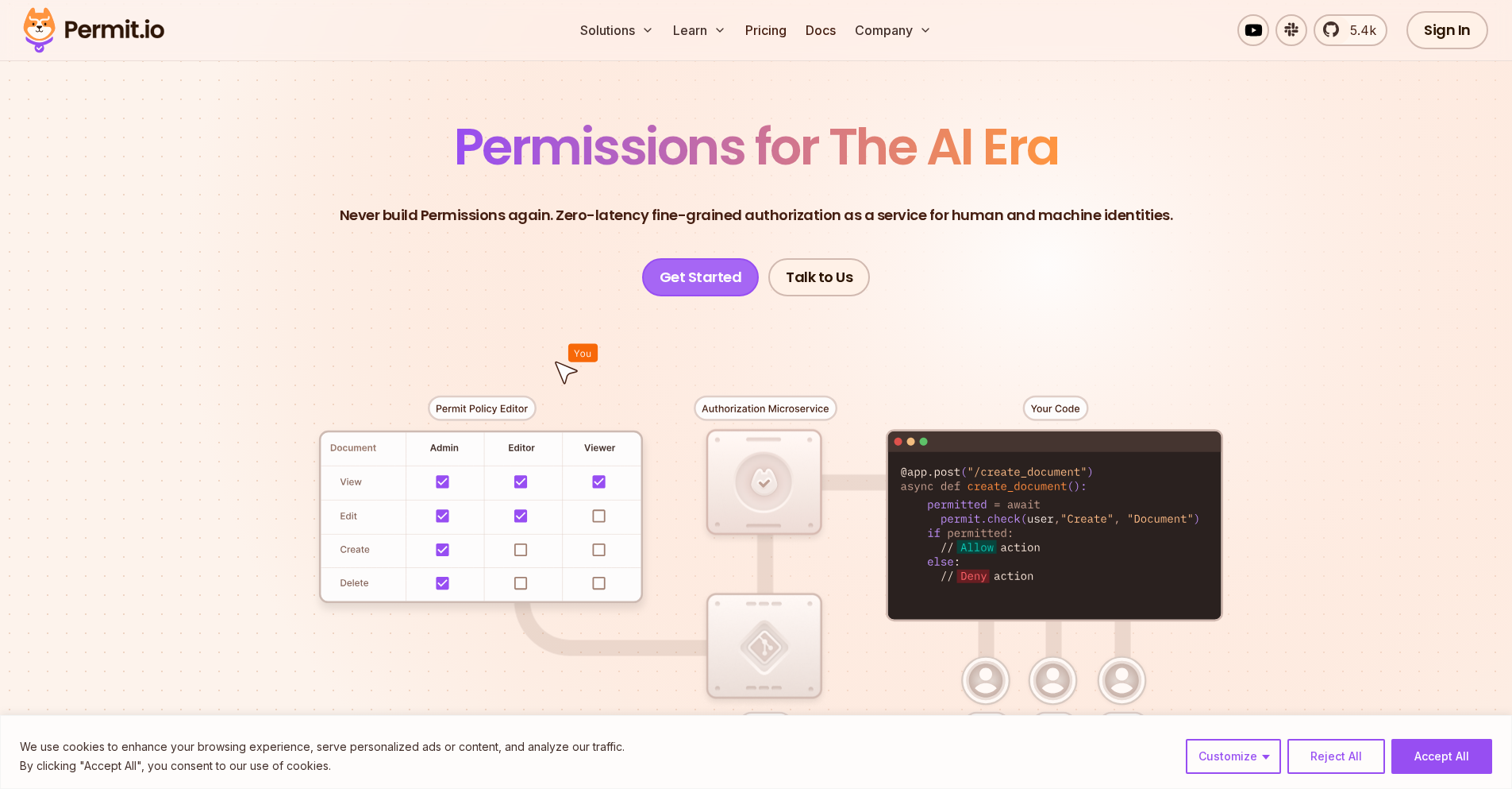
scroll to position [191, 0]
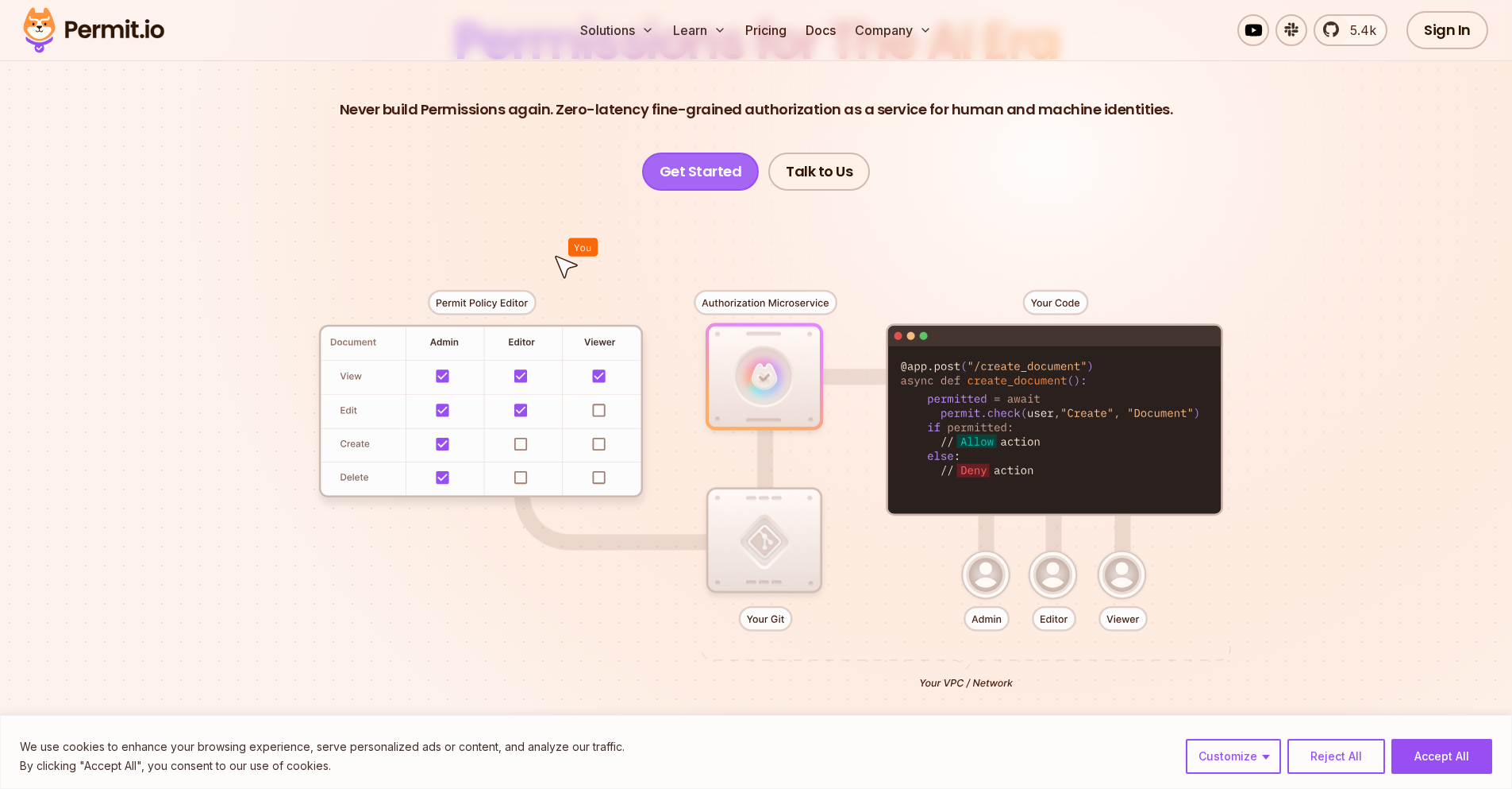
click at [950, 313] on div at bounding box center [756, 483] width 1112 height 585
drag, startPoint x: 1030, startPoint y: 458, endPoint x: 982, endPoint y: 394, distance: 80.0
click at [982, 394] on div at bounding box center [756, 483] width 1112 height 585
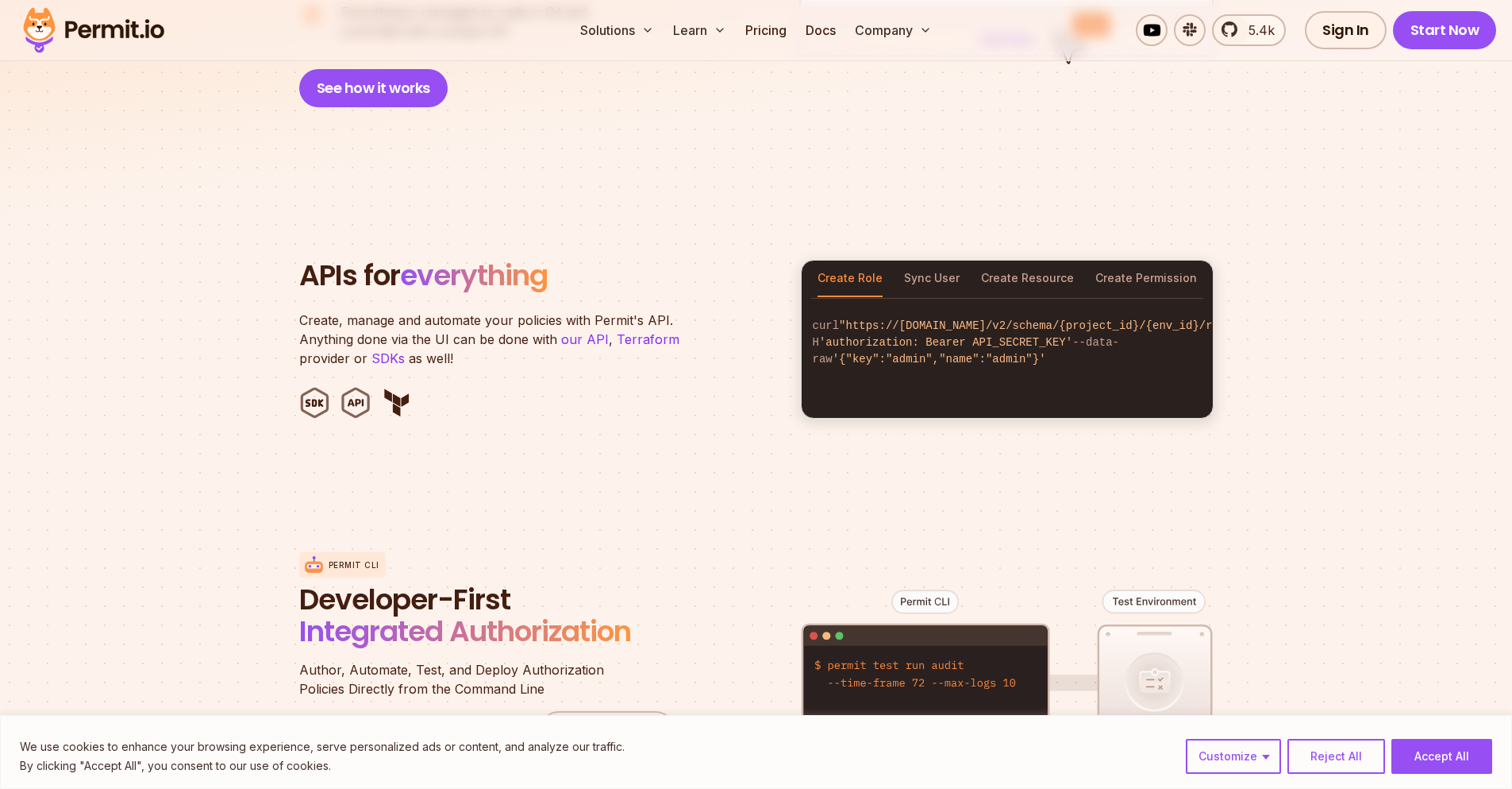
scroll to position [1525, 0]
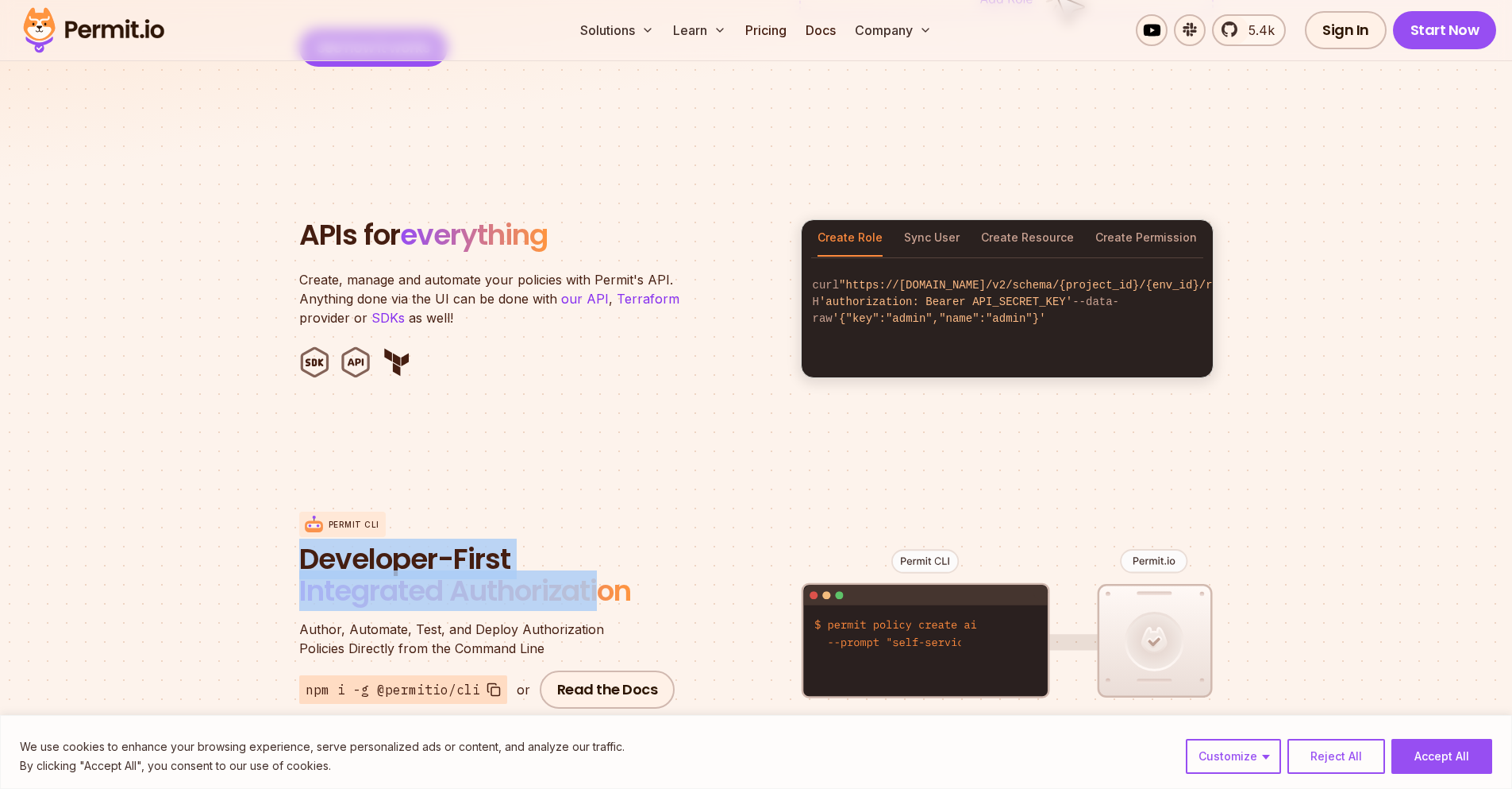
drag, startPoint x: 305, startPoint y: 534, endPoint x: 615, endPoint y: 581, distance: 313.5
click at [611, 581] on span "Developer-First Integrated Authorization" at bounding box center [490, 577] width 381 height 68
click at [624, 578] on span "Integrated Authorization" at bounding box center [465, 590] width 332 height 40
